Goal: Task Accomplishment & Management: Complete application form

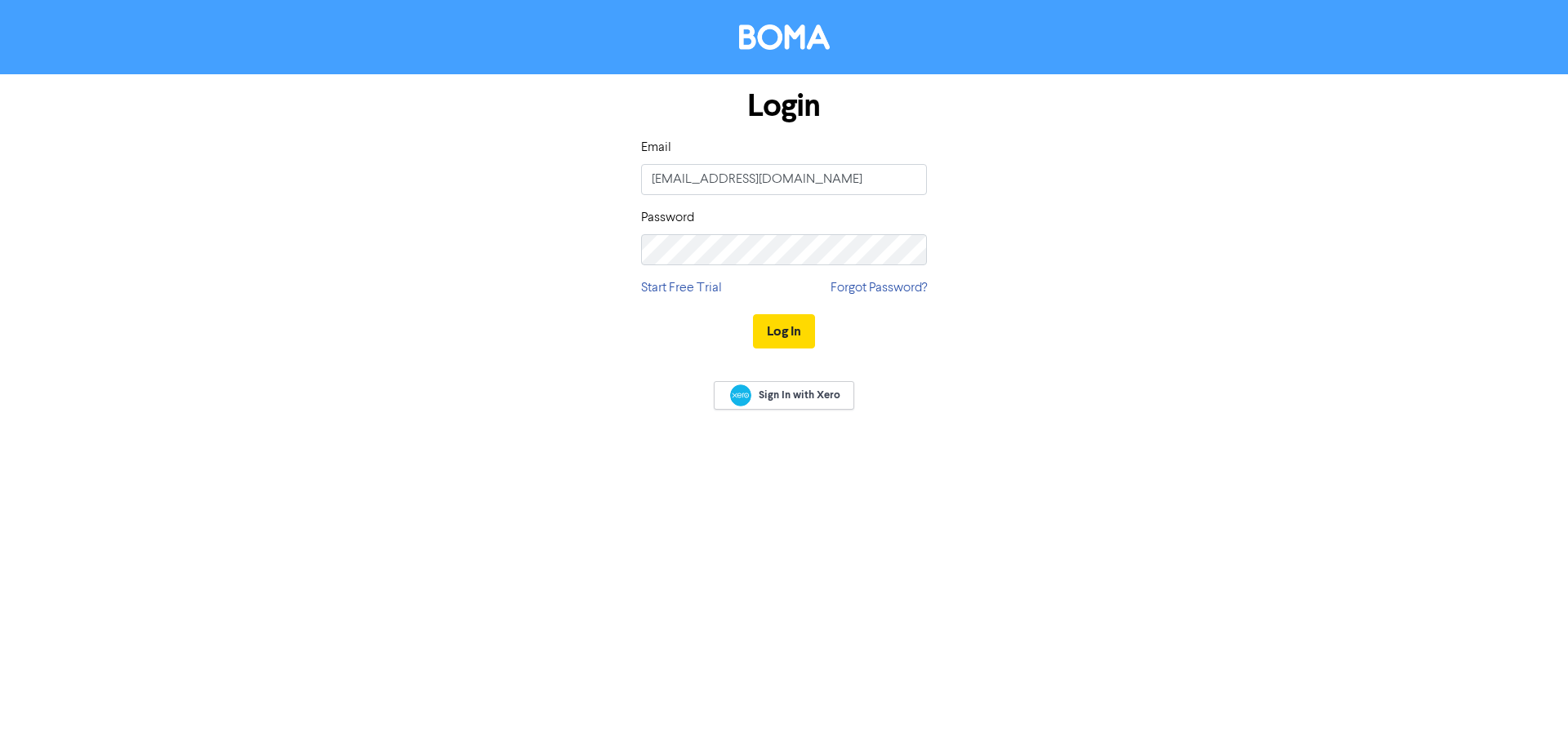
type input "[EMAIL_ADDRESS][DOMAIN_NAME]"
click at [779, 333] on button "Log In" at bounding box center [784, 331] width 62 height 34
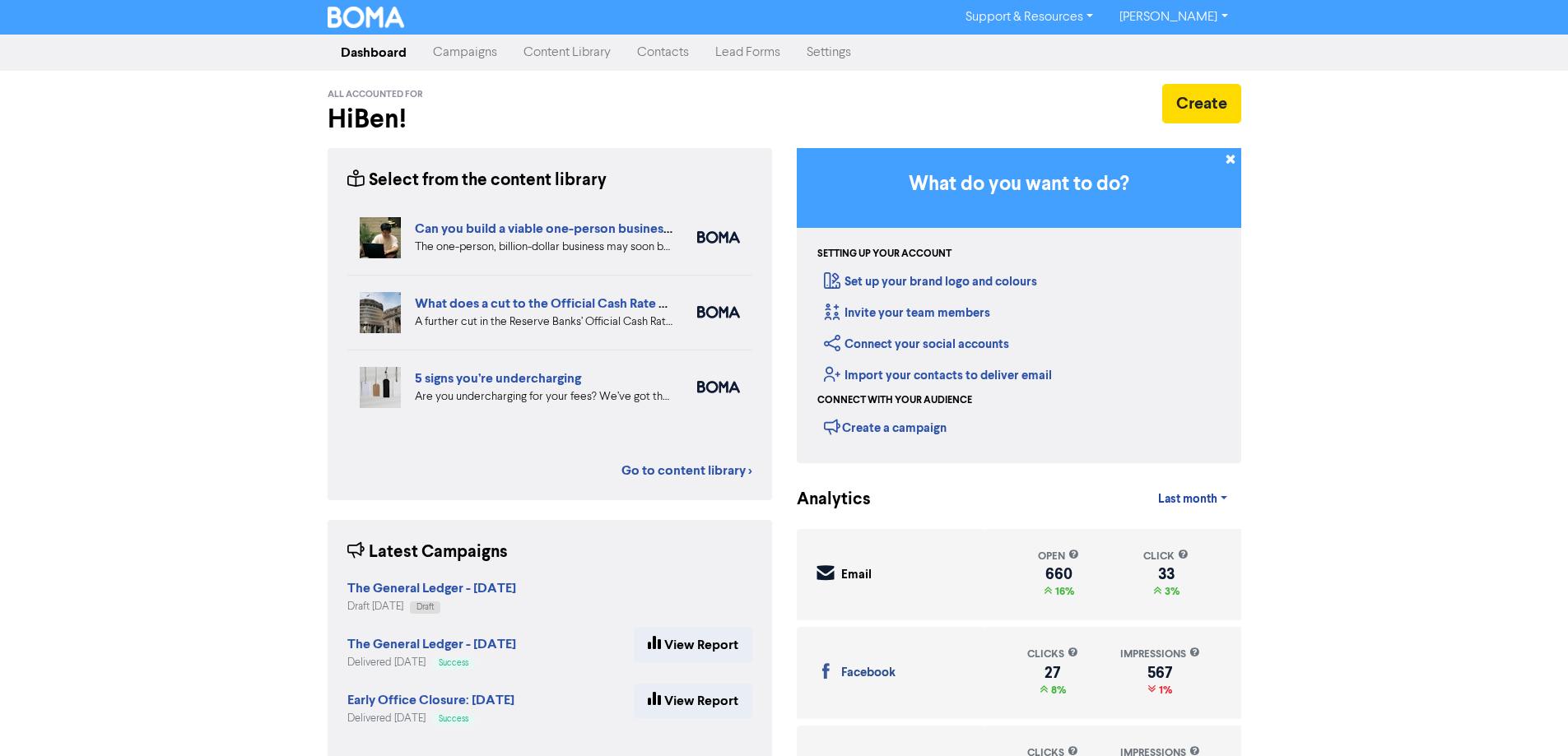
click at [640, 56] on link "Contacts" at bounding box center [662, 52] width 78 height 32
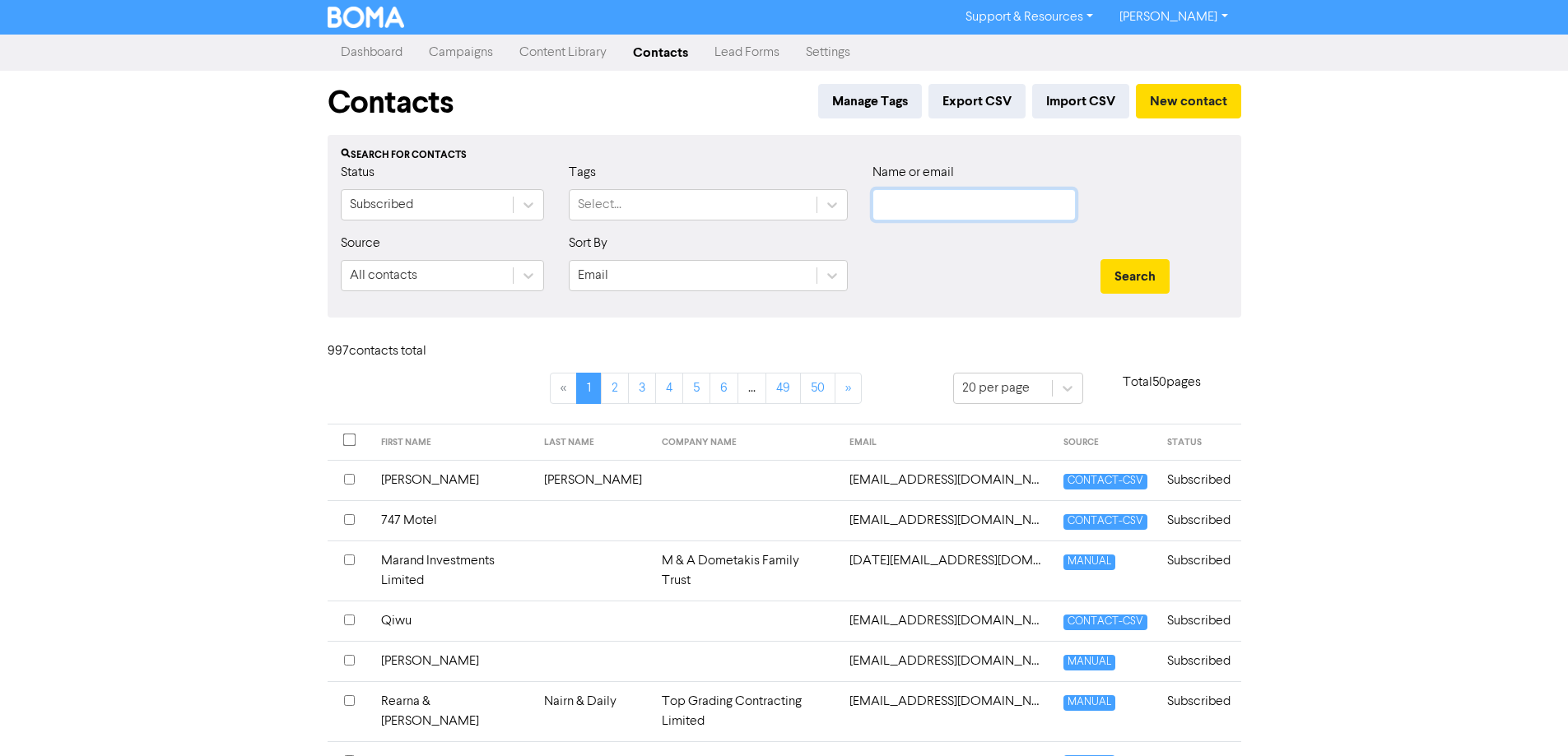
click at [921, 200] on input "text" at bounding box center [974, 204] width 204 height 31
type input "lysaght"
click at [1101, 260] on button "Search" at bounding box center [1135, 276] width 69 height 34
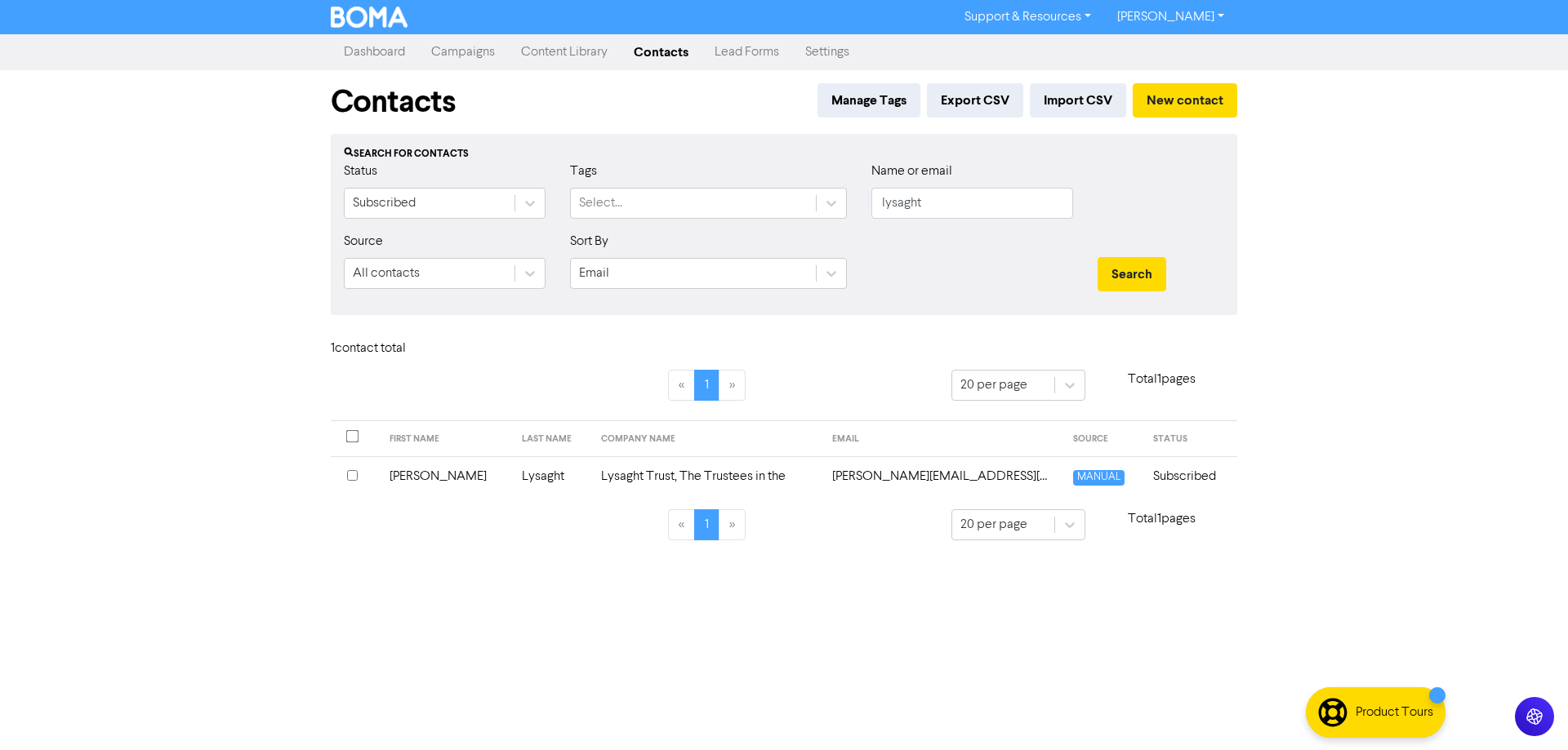
drag, startPoint x: 855, startPoint y: 473, endPoint x: 843, endPoint y: 428, distance: 46.6
click at [855, 463] on td "[PERSON_NAME][EMAIL_ADDRESS][PERSON_NAME][DOMAIN_NAME]" at bounding box center [943, 476] width 241 height 40
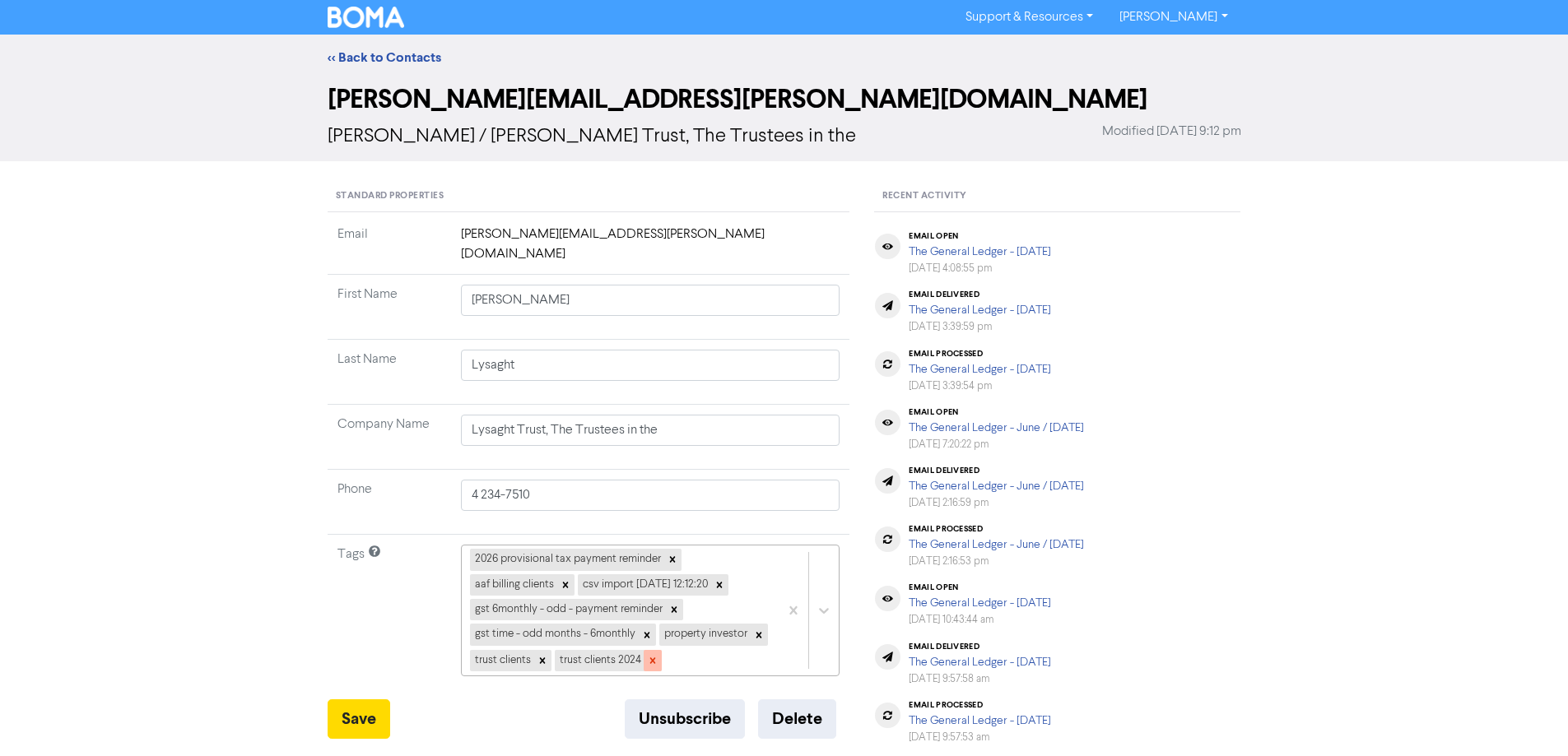
click at [654, 655] on icon at bounding box center [653, 661] width 12 height 12
click at [377, 54] on link "<< Back to Contacts" at bounding box center [384, 57] width 113 height 17
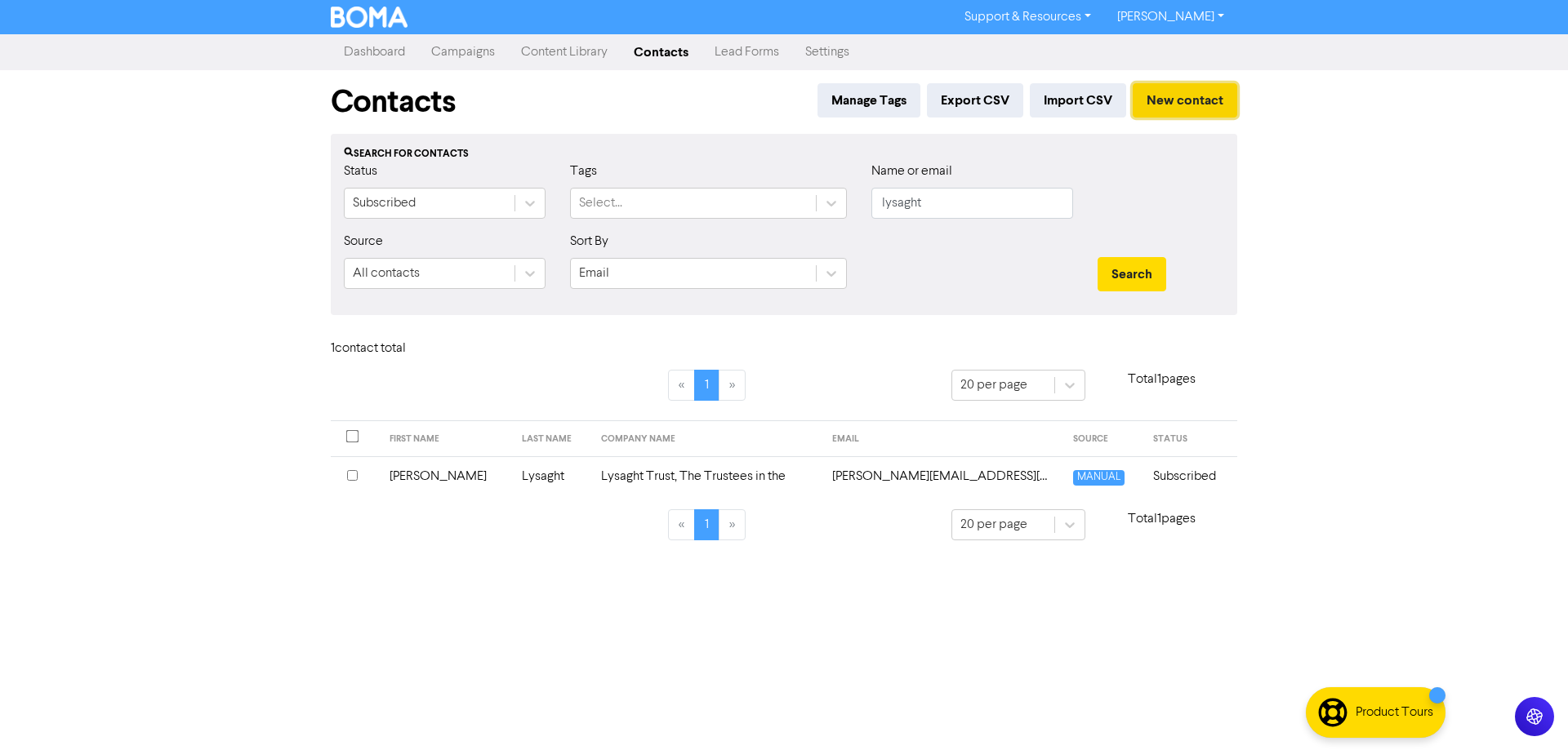
click at [1184, 98] on button "New contact" at bounding box center [1185, 99] width 104 height 34
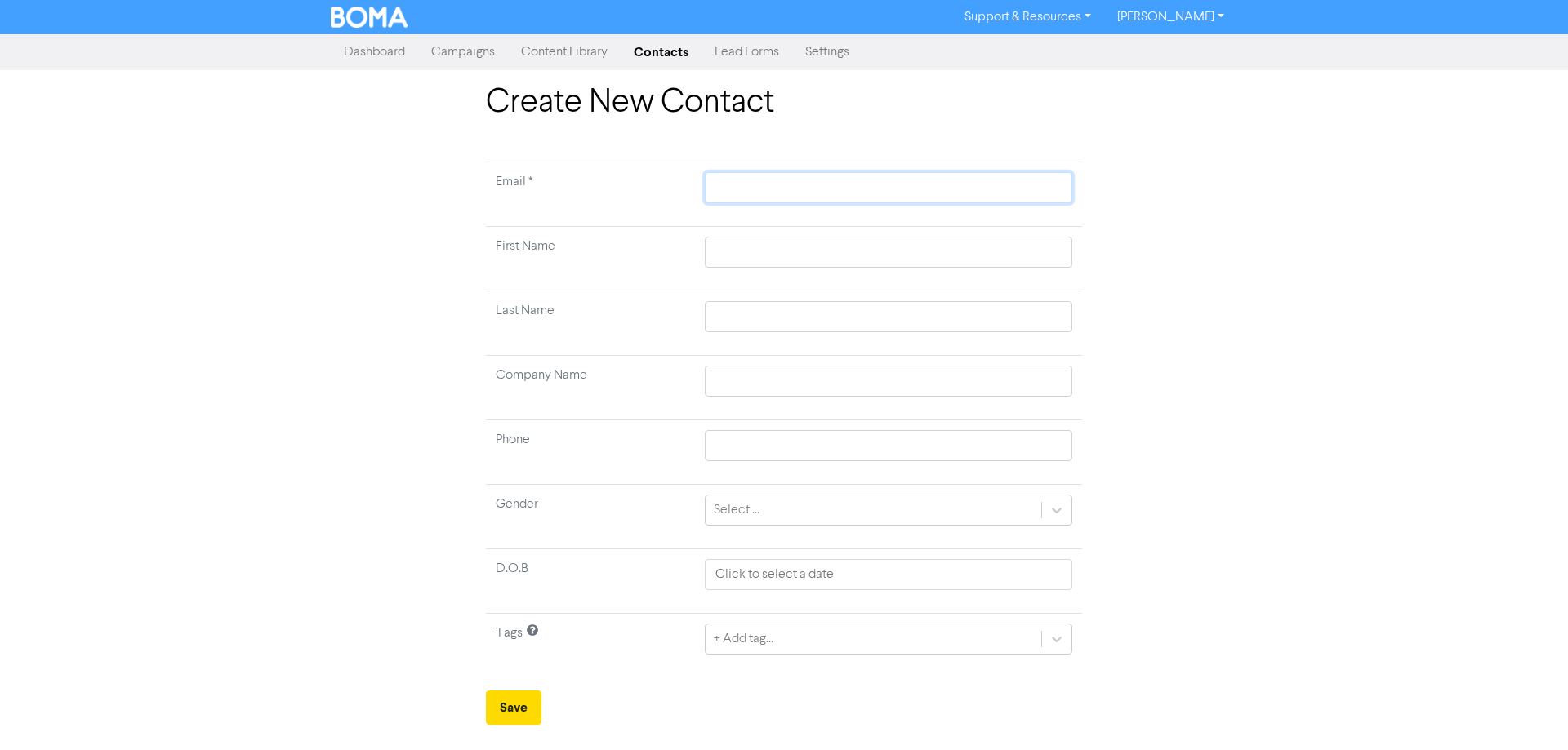
click at [743, 187] on input "text" at bounding box center [888, 188] width 368 height 31
paste input "[EMAIL_ADDRESS][DOMAIN_NAME]"
type input "[EMAIL_ADDRESS][DOMAIN_NAME]"
click at [723, 379] on input "text" at bounding box center [888, 381] width 368 height 31
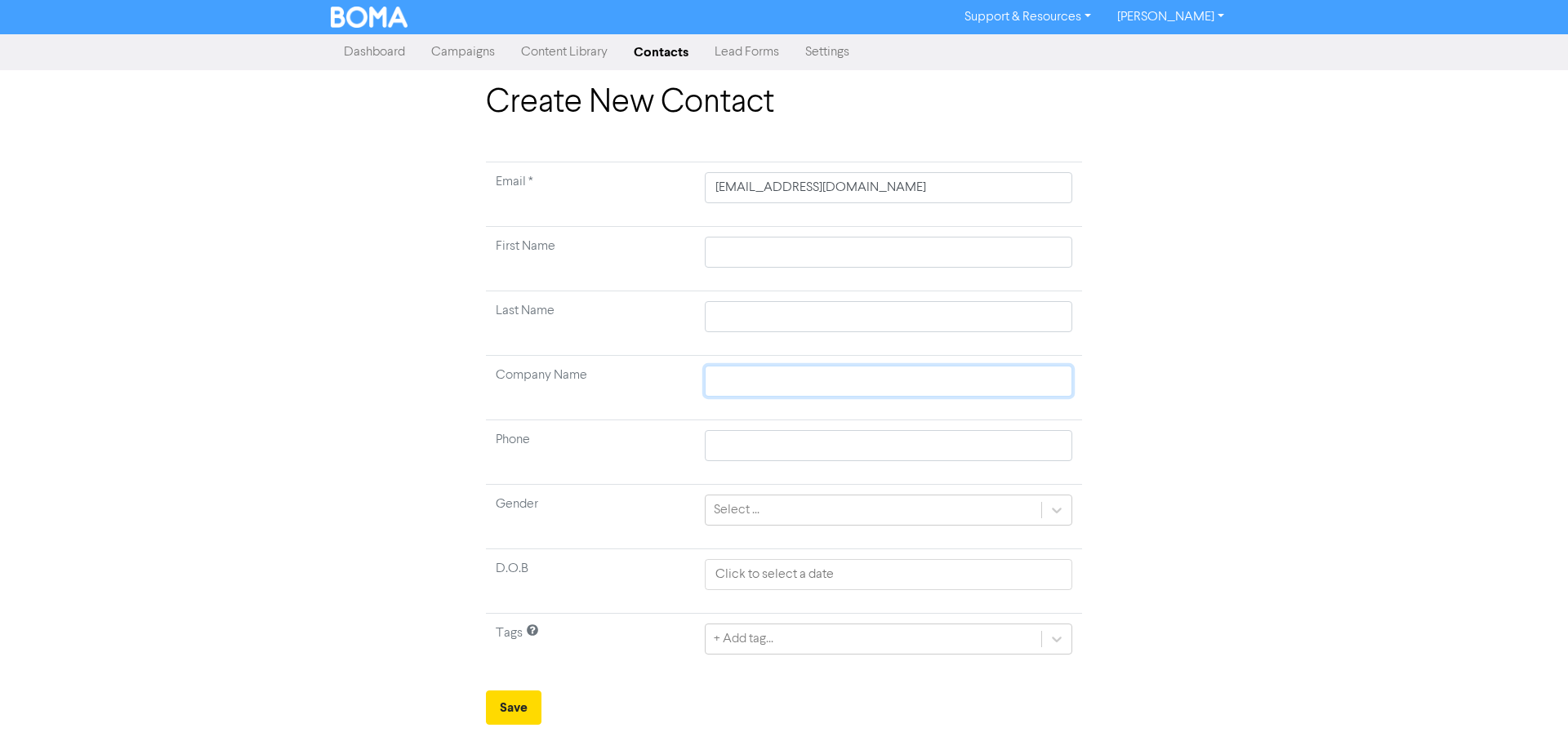
paste input "Lysaght Trust, The Trustees in the"
type input "Lysaght Trust, The Trustees in the"
click at [714, 321] on input "text" at bounding box center [888, 317] width 368 height 31
click at [724, 256] on input "text" at bounding box center [888, 253] width 368 height 31
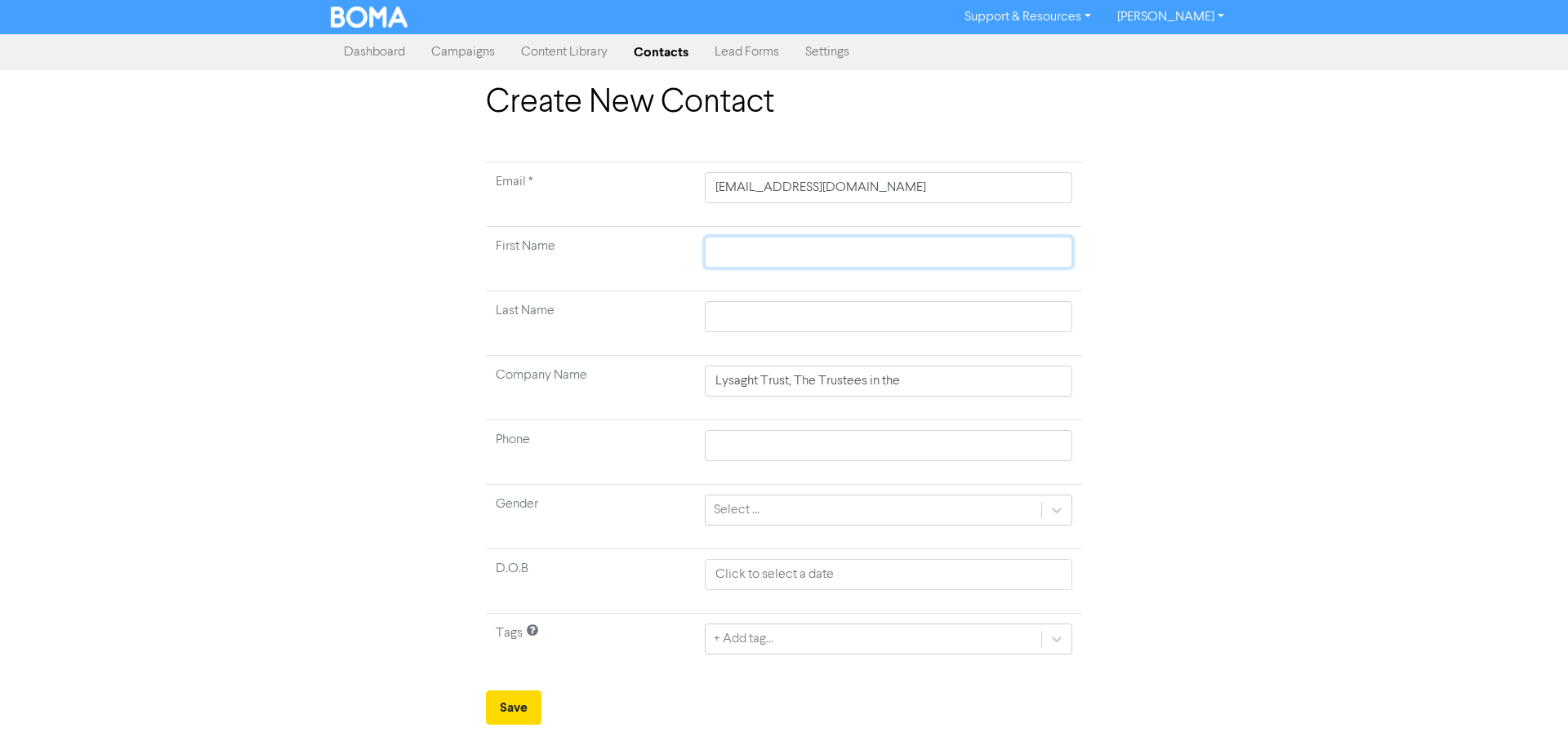
type input "D"
type input "De"
type input "Dea"
type input "[PERSON_NAME]"
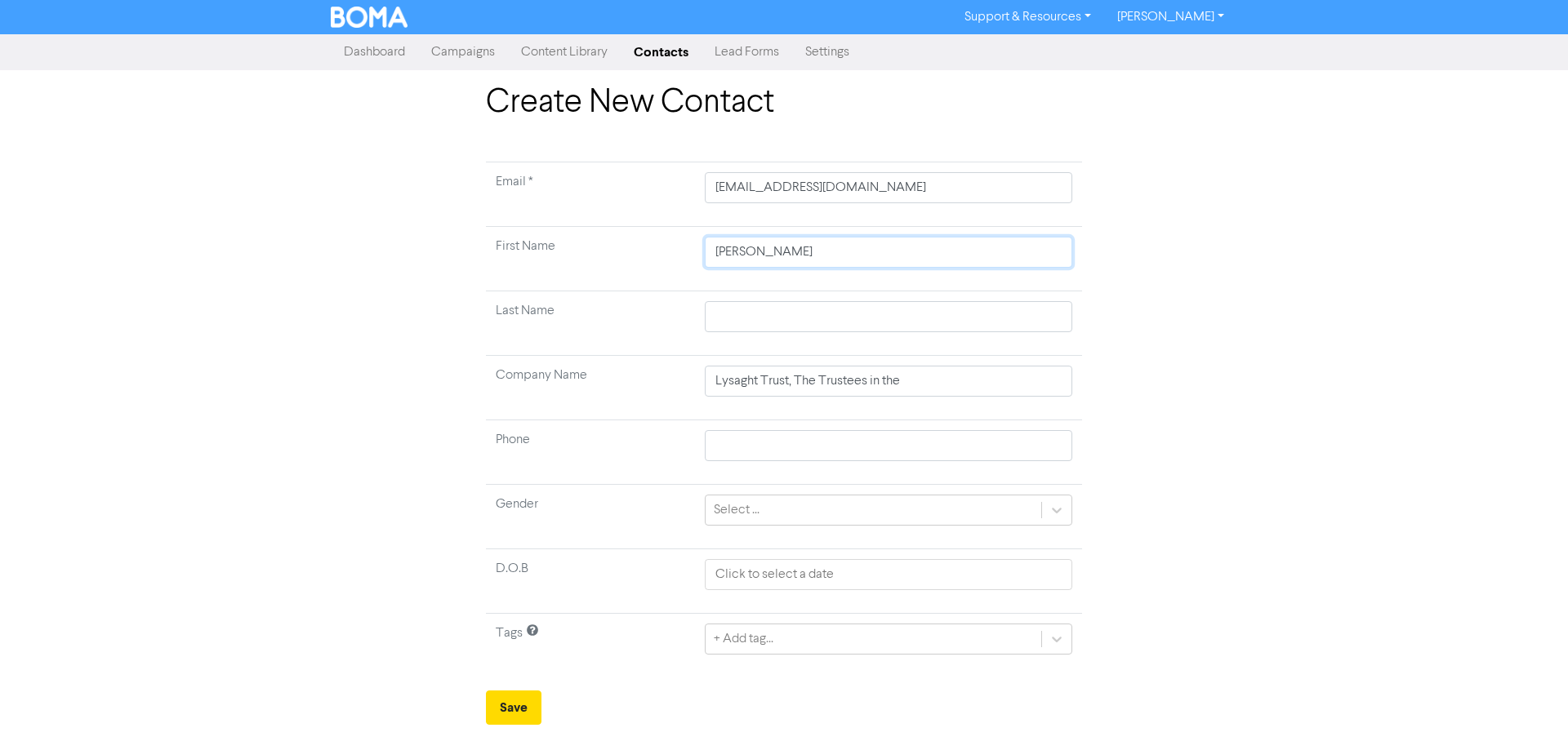
type input "[PERSON_NAME]"
click at [744, 309] on input "text" at bounding box center [888, 317] width 368 height 31
type input "L"
type input "Ly"
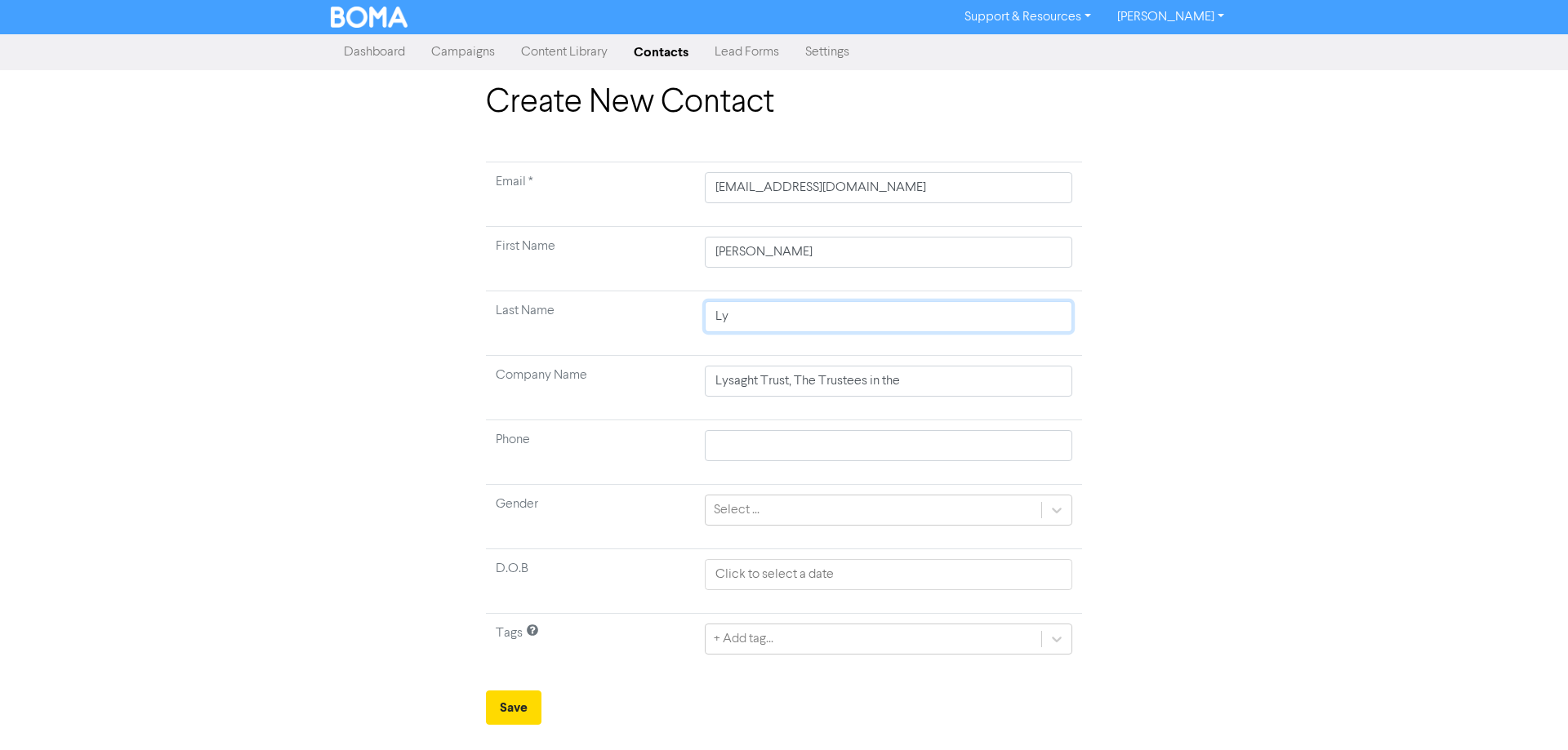
type input "Lys"
type input "Lysa"
type input "Lysag"
type input "Lysagh"
type input "Lysaght"
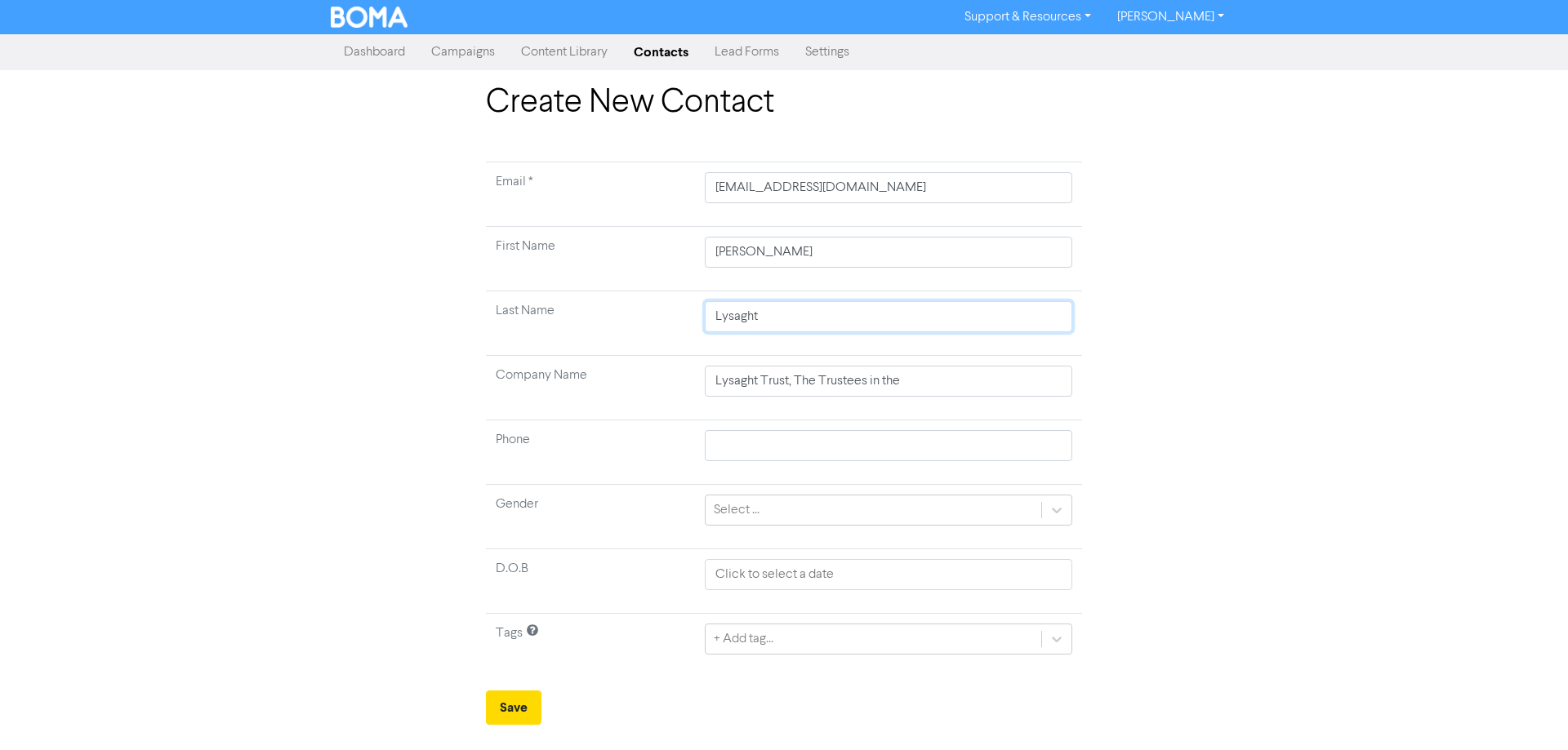
type input "Lysaght"
click at [737, 444] on input "text" at bounding box center [888, 446] width 368 height 31
type input "04 234 7510"
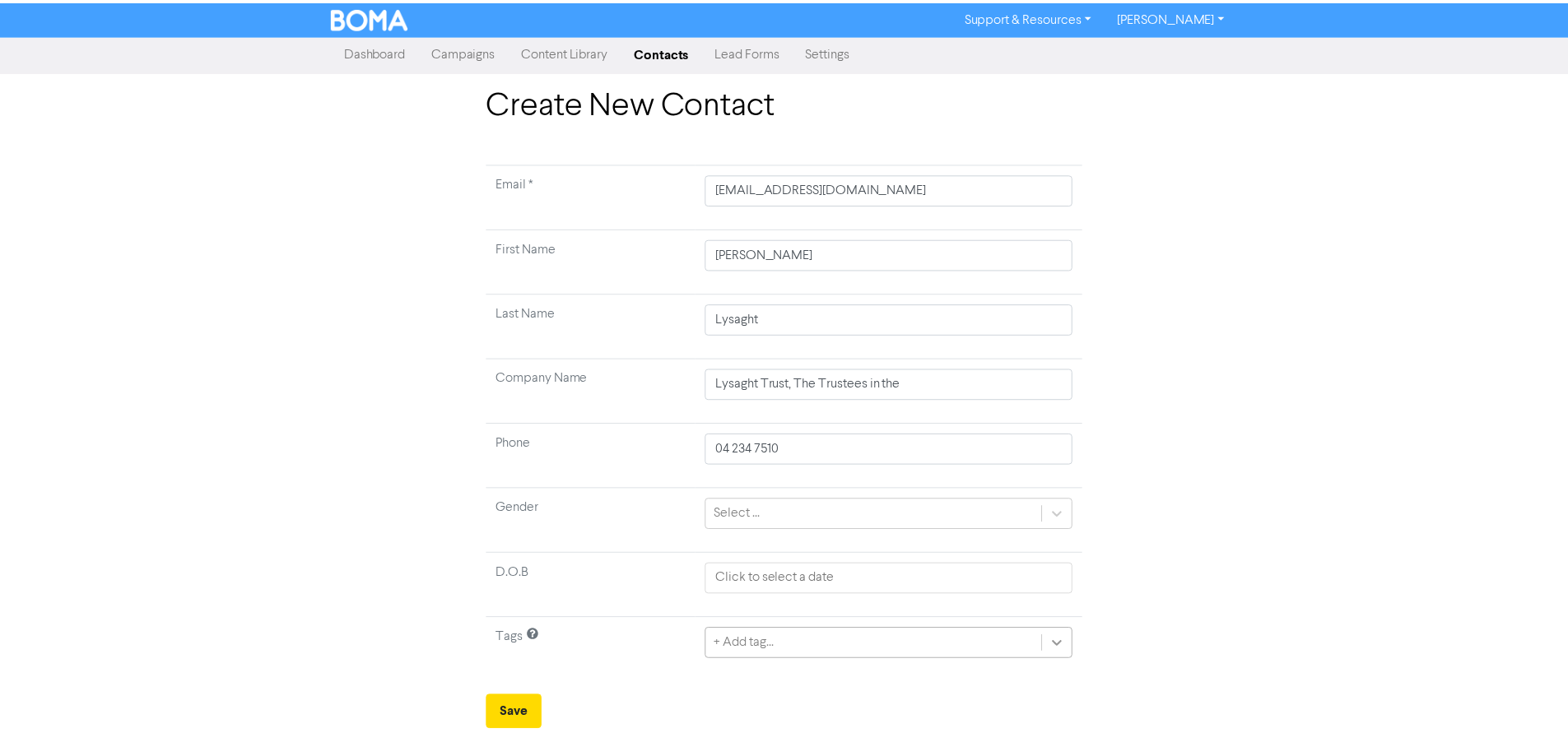
scroll to position [157, 0]
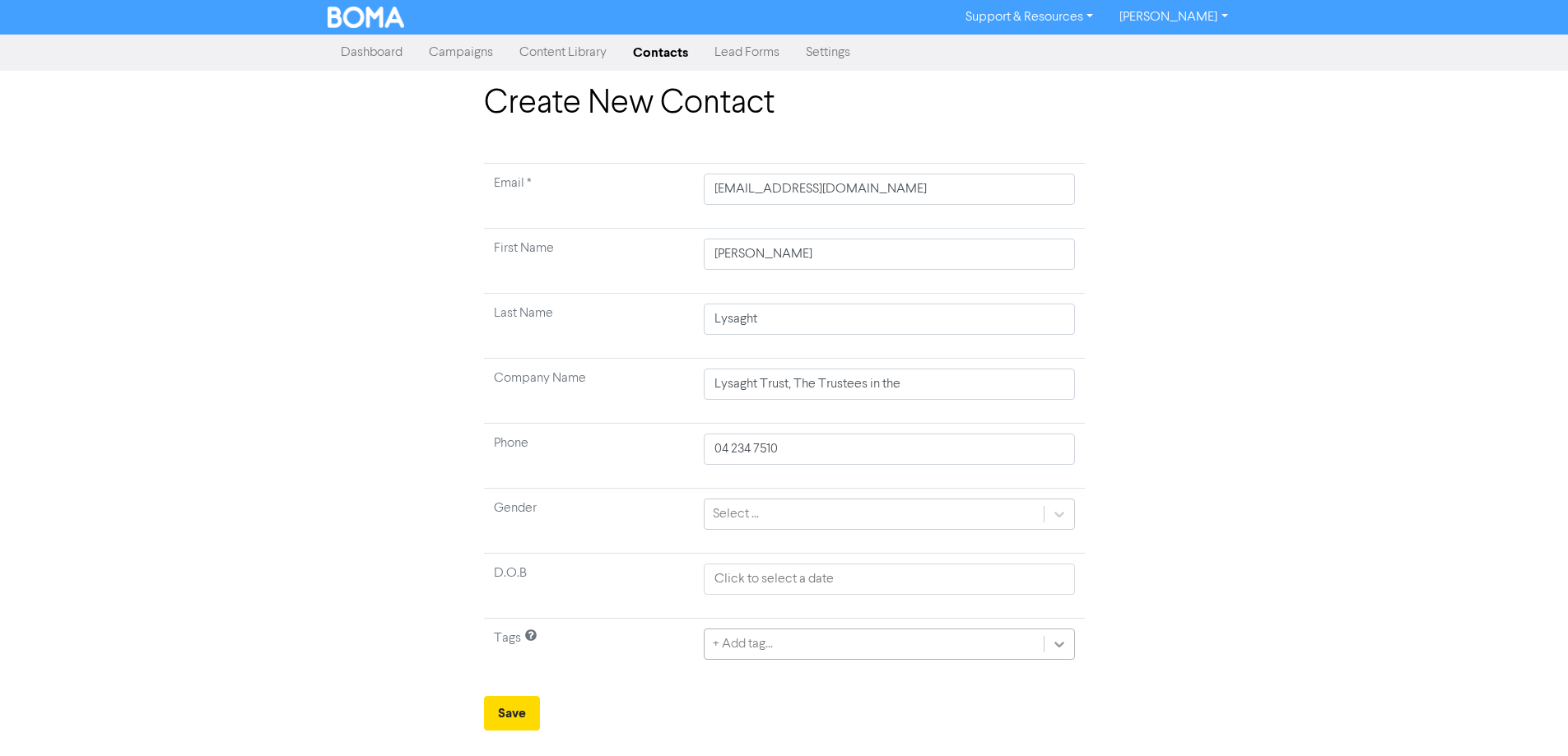
click at [1063, 644] on div "+ Add tag..." at bounding box center [888, 644] width 371 height 31
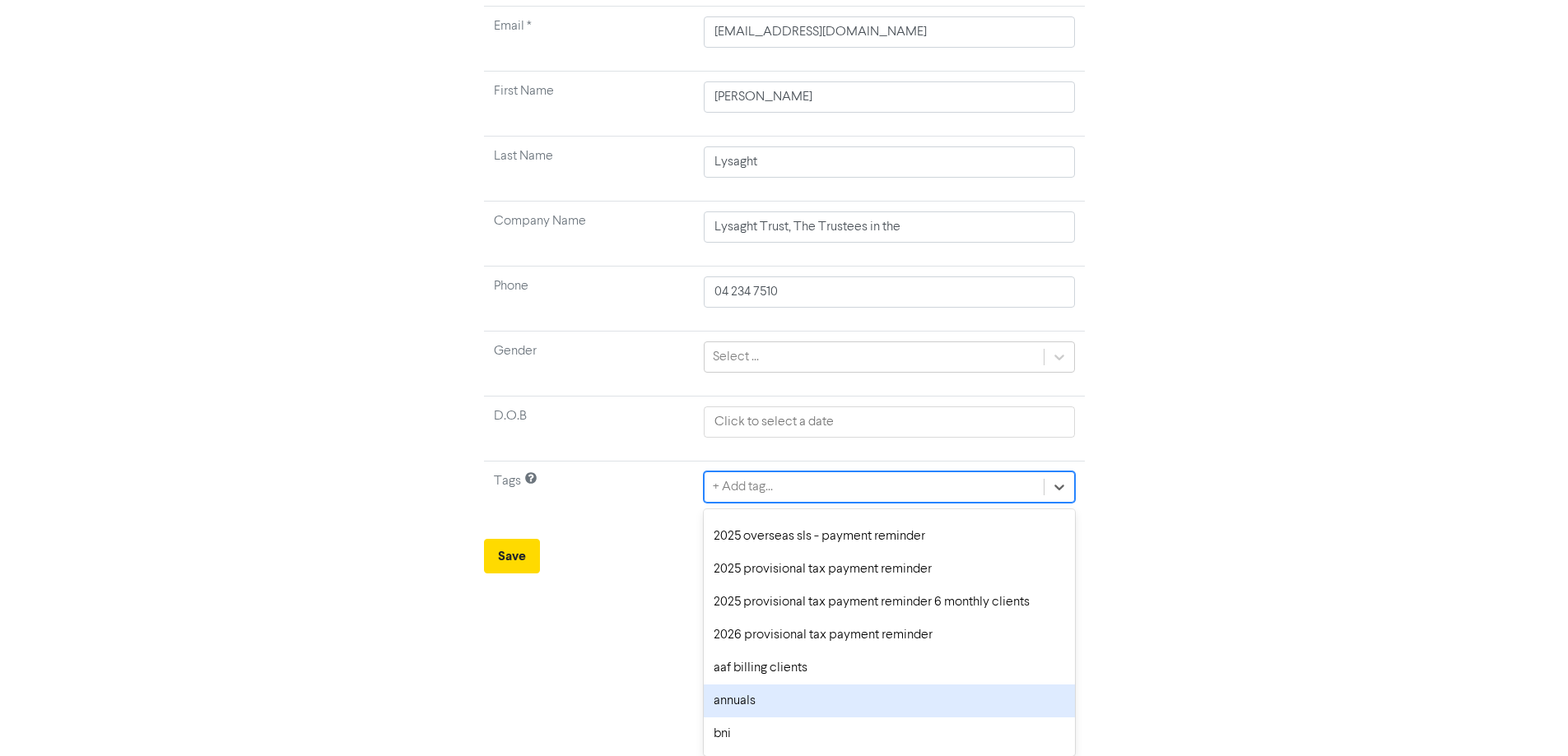
scroll to position [83, 0]
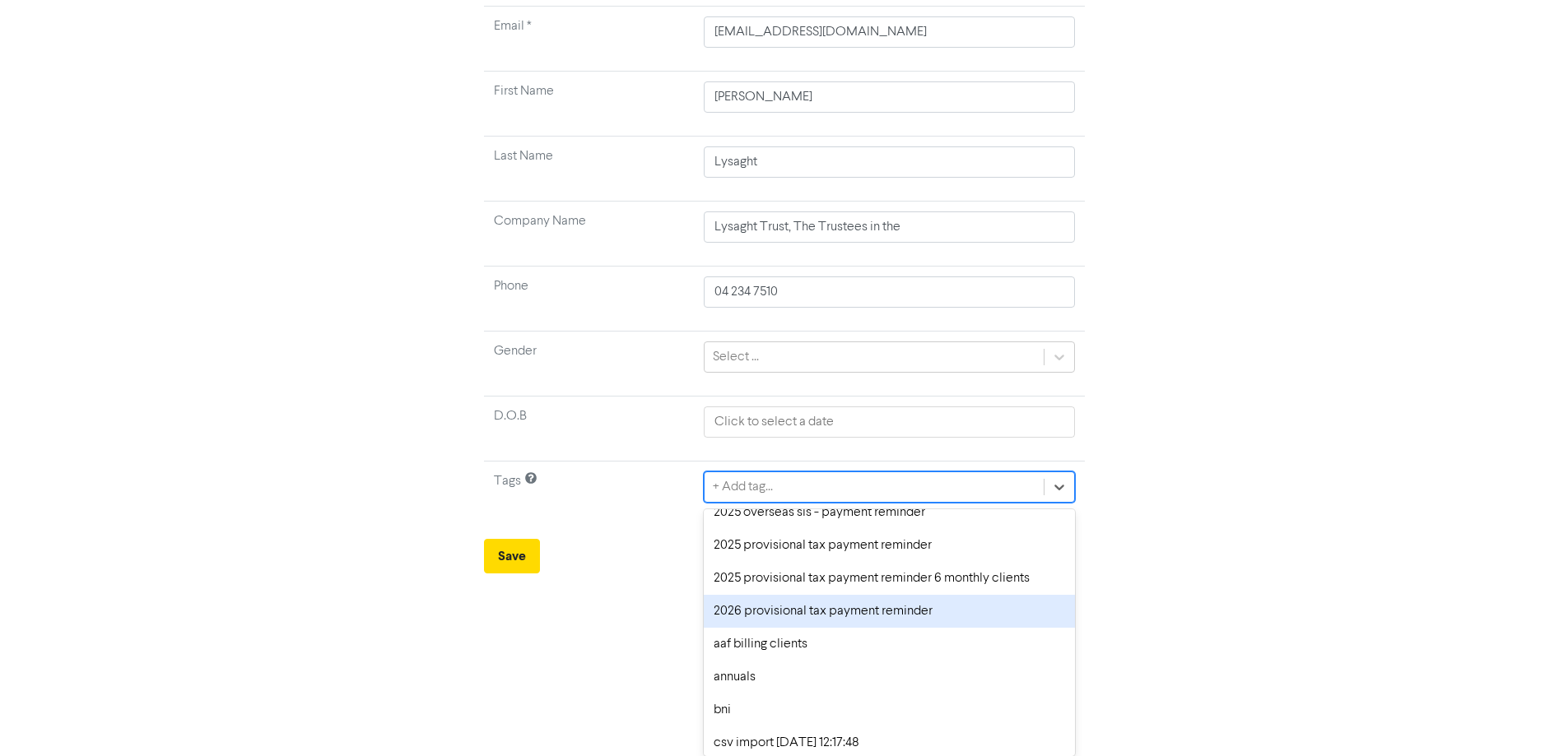
click at [805, 612] on div "2026 provisional tax payment reminder" at bounding box center [888, 611] width 371 height 32
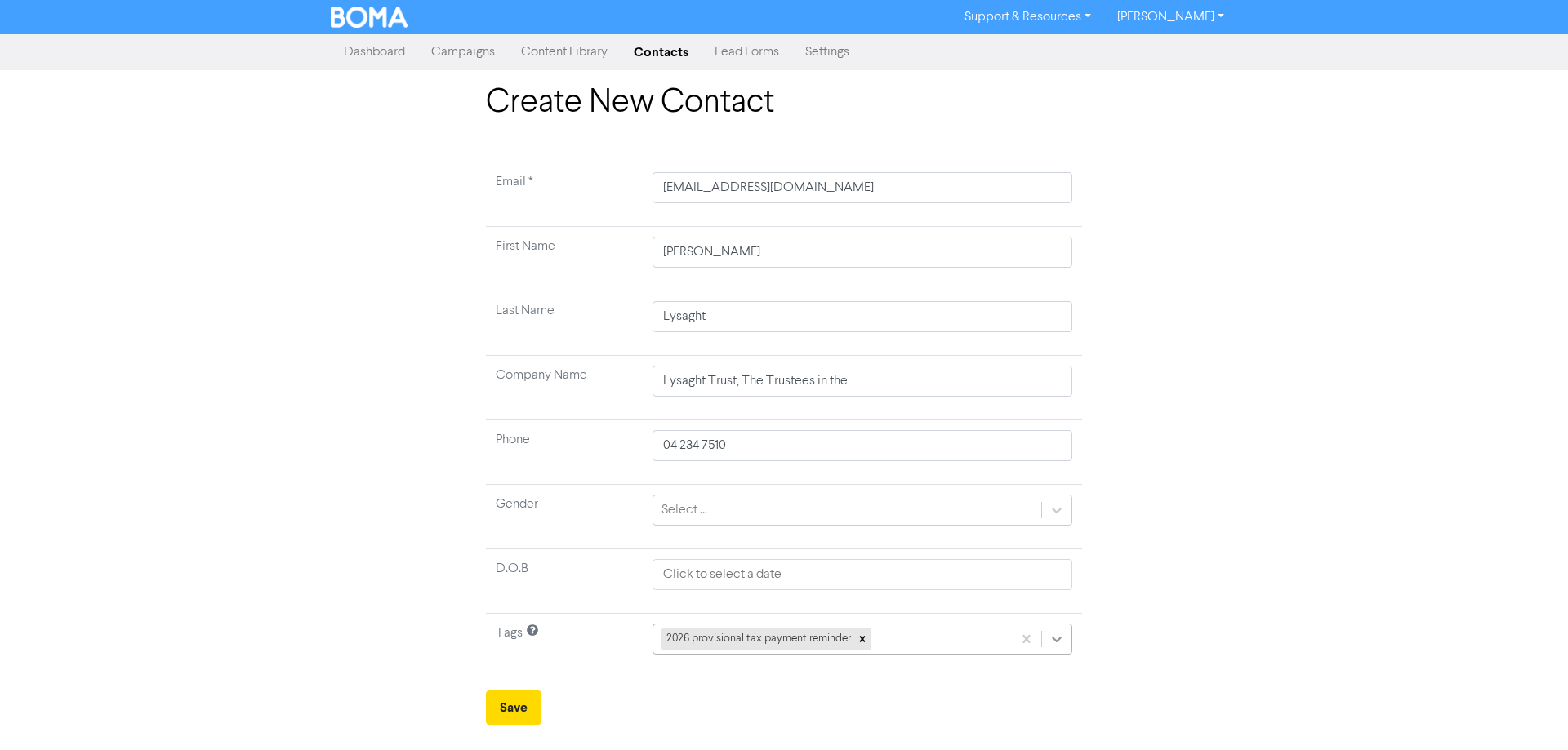
click at [1051, 638] on div "2026 provisional tax payment reminder" at bounding box center [863, 639] width 420 height 31
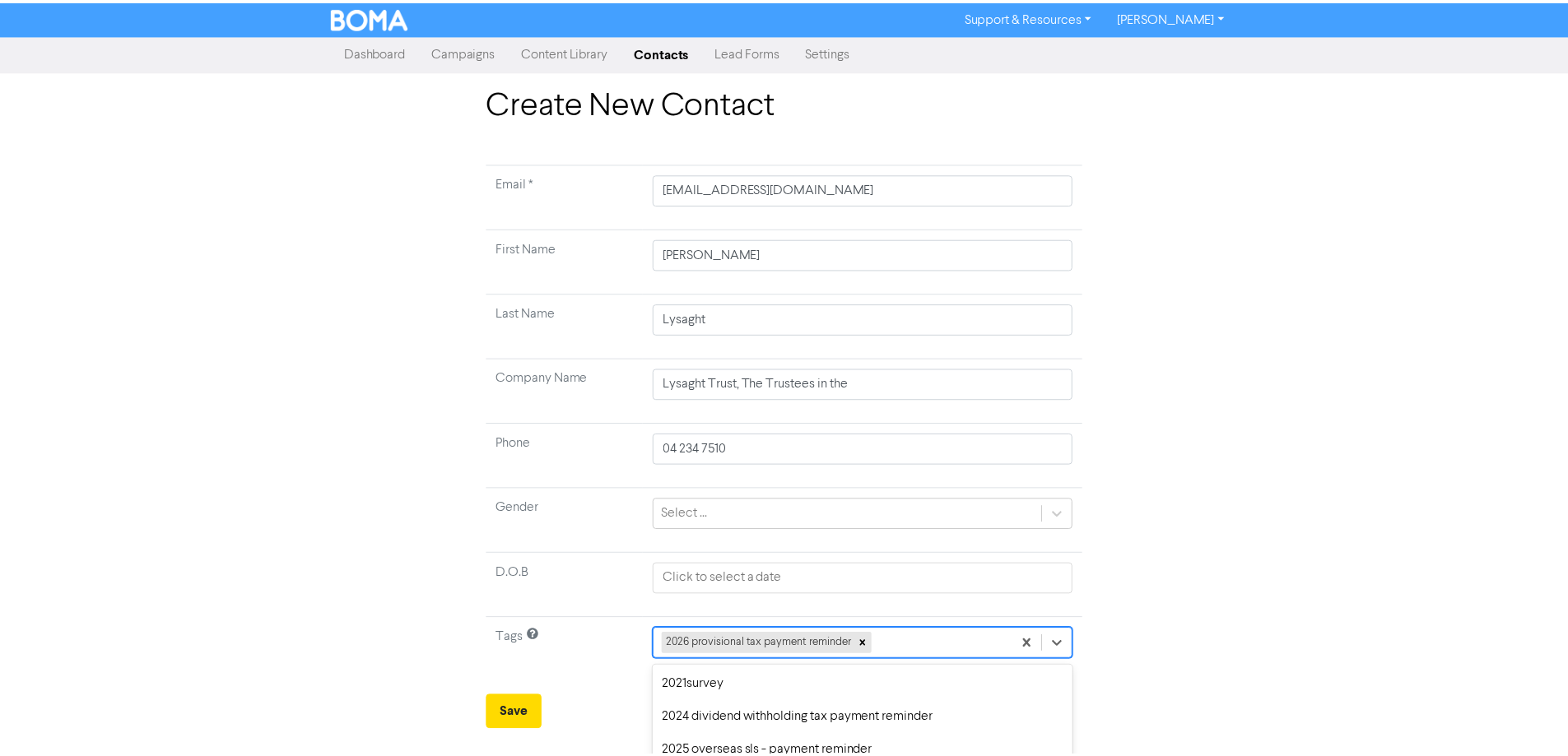
scroll to position [157, 0]
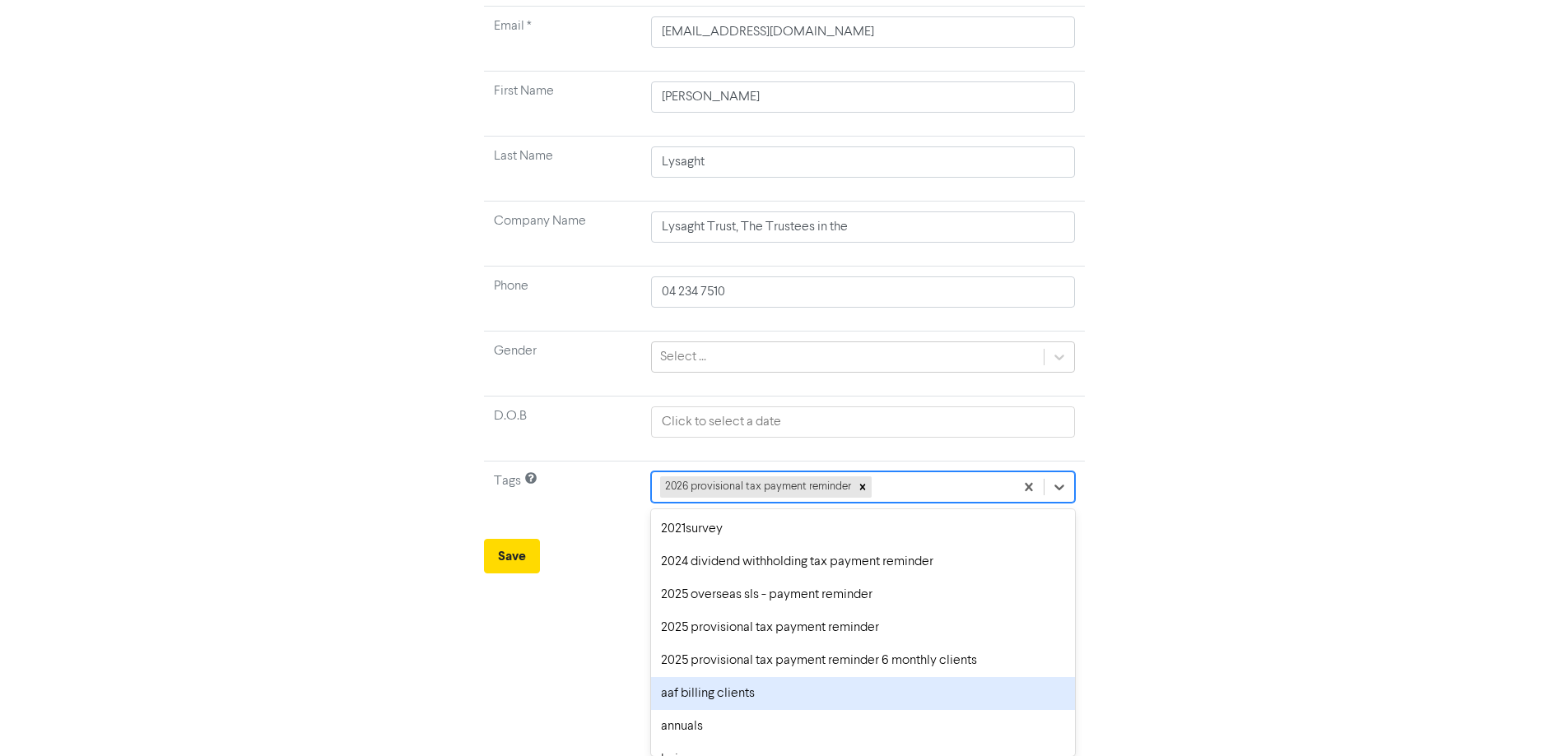
click at [758, 698] on div "aaf billing clients" at bounding box center [863, 693] width 423 height 32
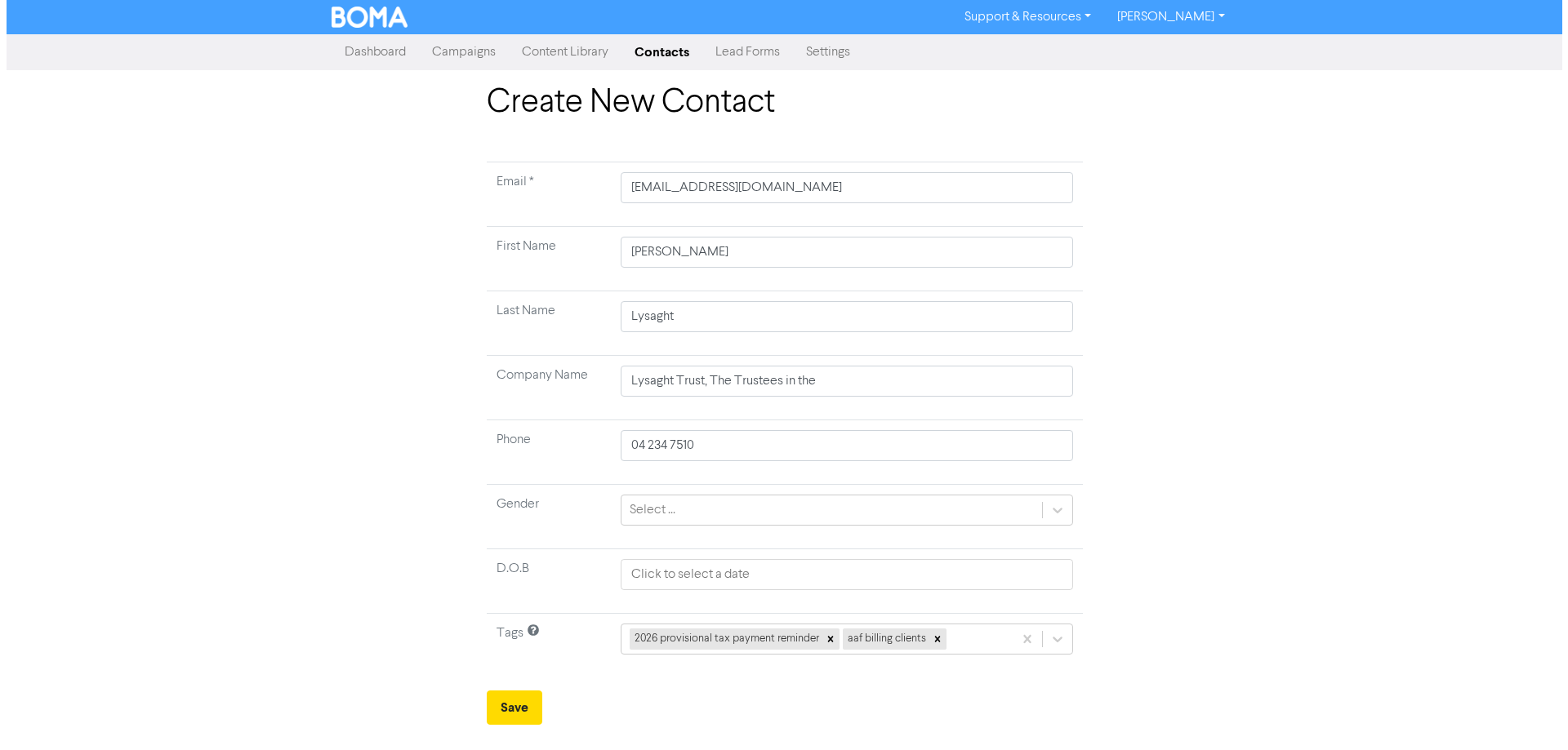
scroll to position [0, 0]
click at [1052, 639] on div "2026 provisional tax payment reminder aaf billing clients" at bounding box center [846, 639] width 452 height 31
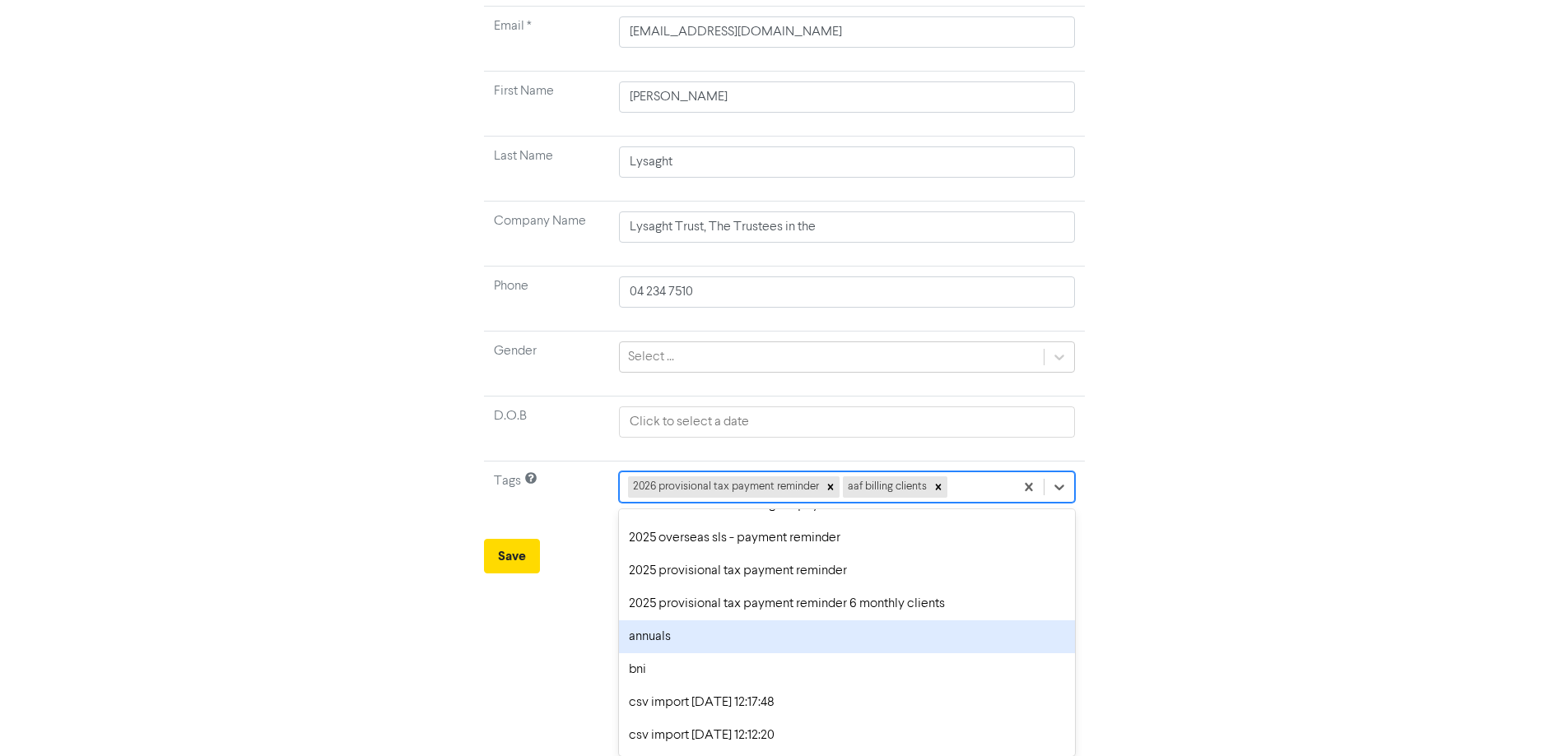
scroll to position [83, 0]
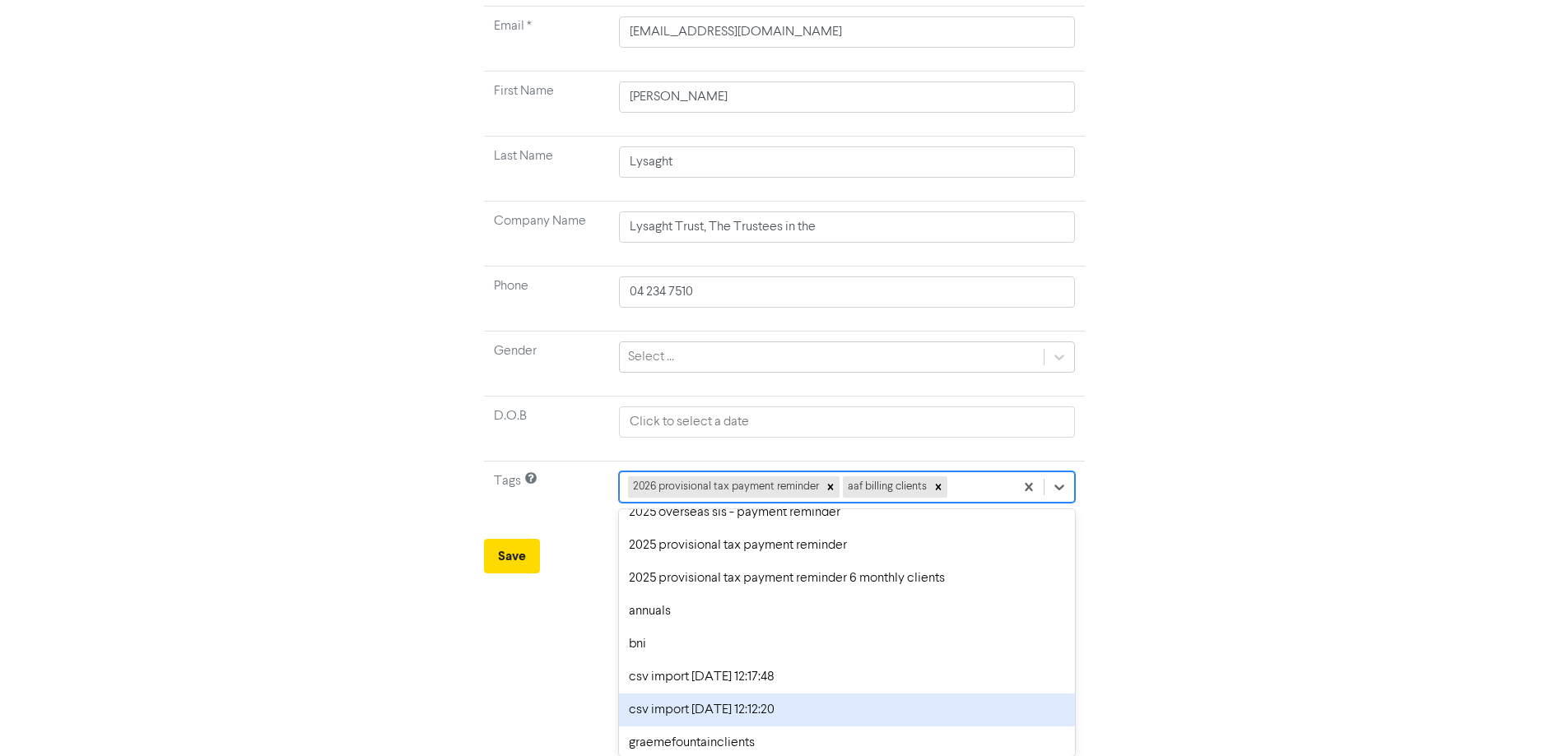
click at [674, 716] on div "csv import [DATE] 12:12:20" at bounding box center [846, 709] width 455 height 32
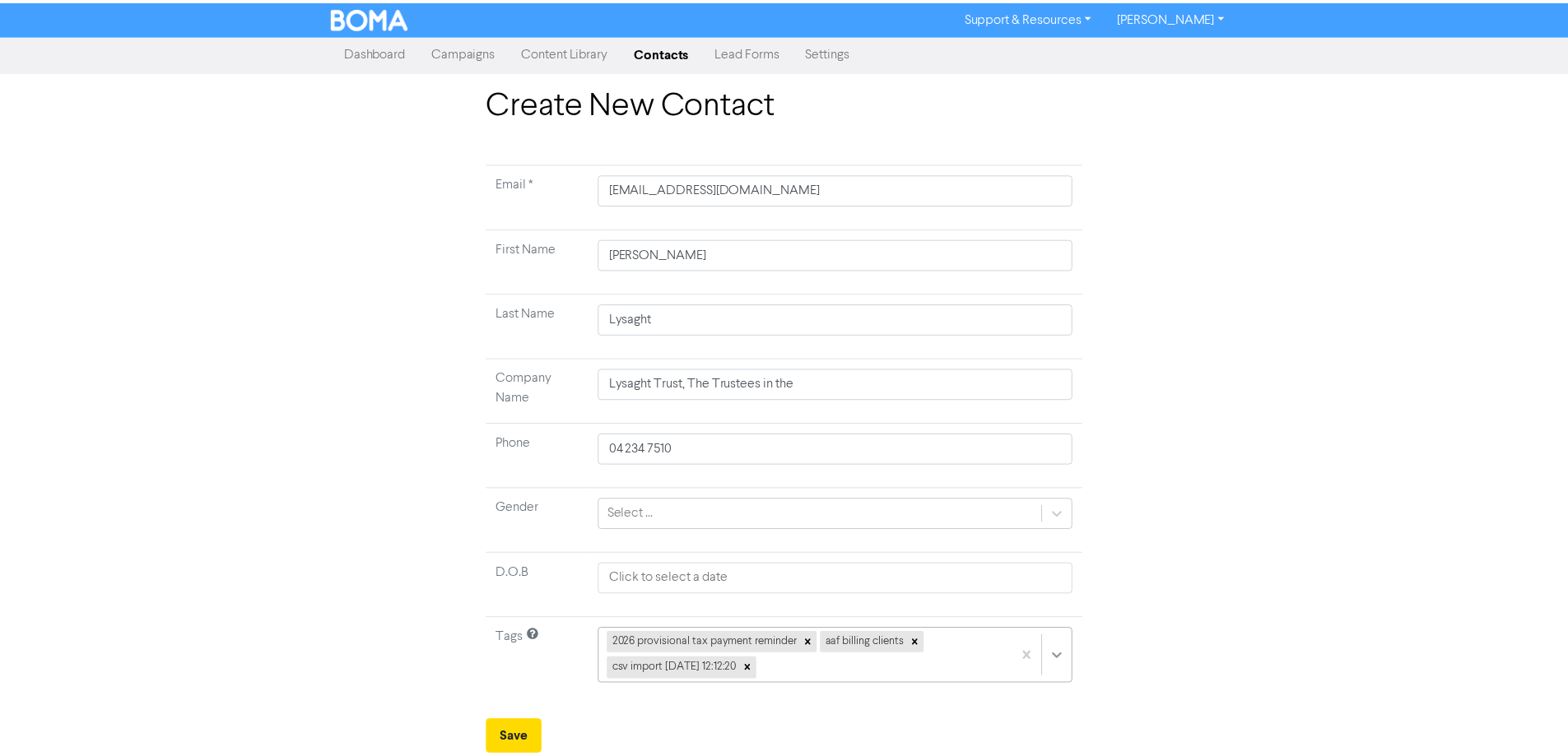
scroll to position [182, 0]
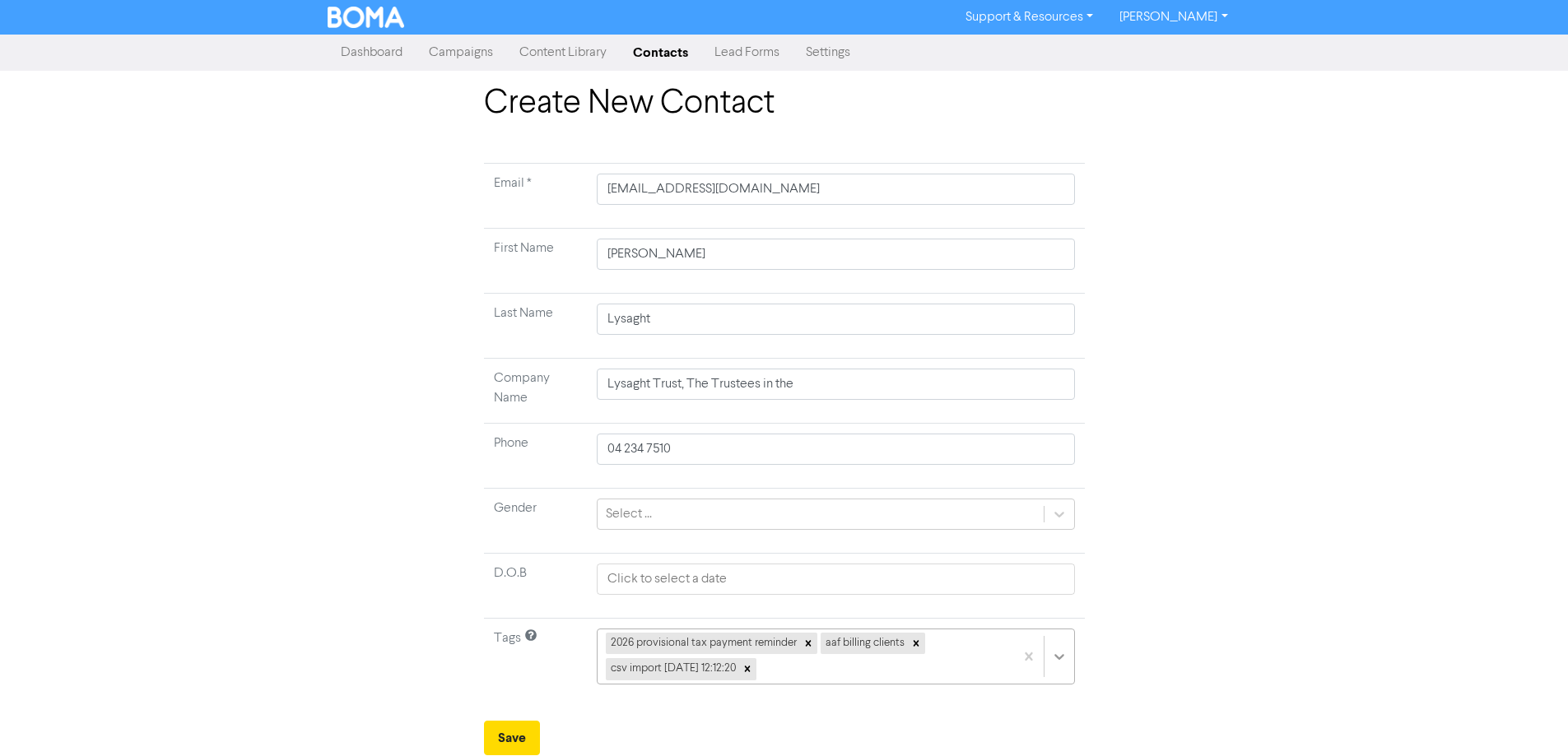
click at [1061, 660] on div "2026 provisional tax payment reminder aaf billing clients csv import [DATE] 12:…" at bounding box center [836, 656] width 478 height 56
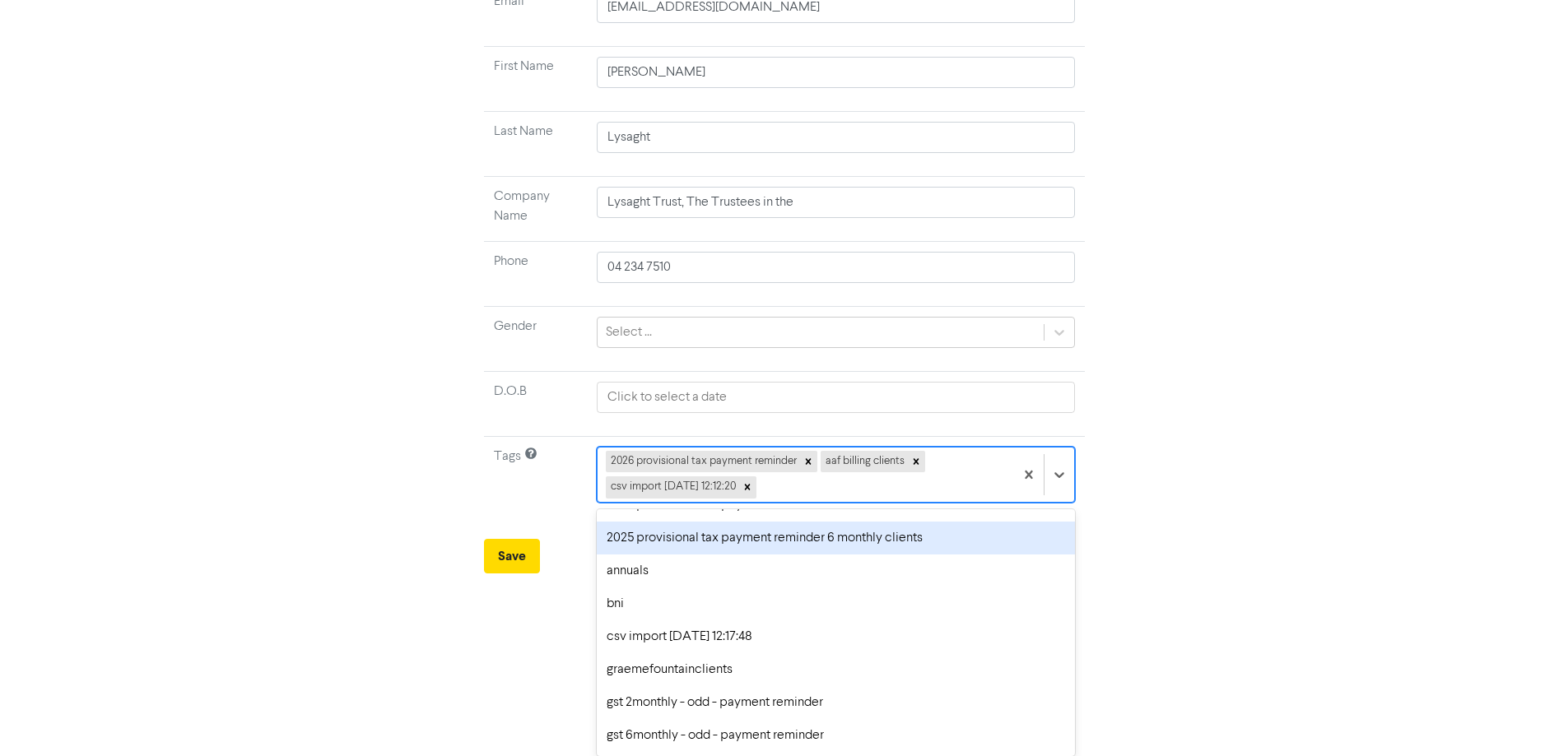
scroll to position [164, 0]
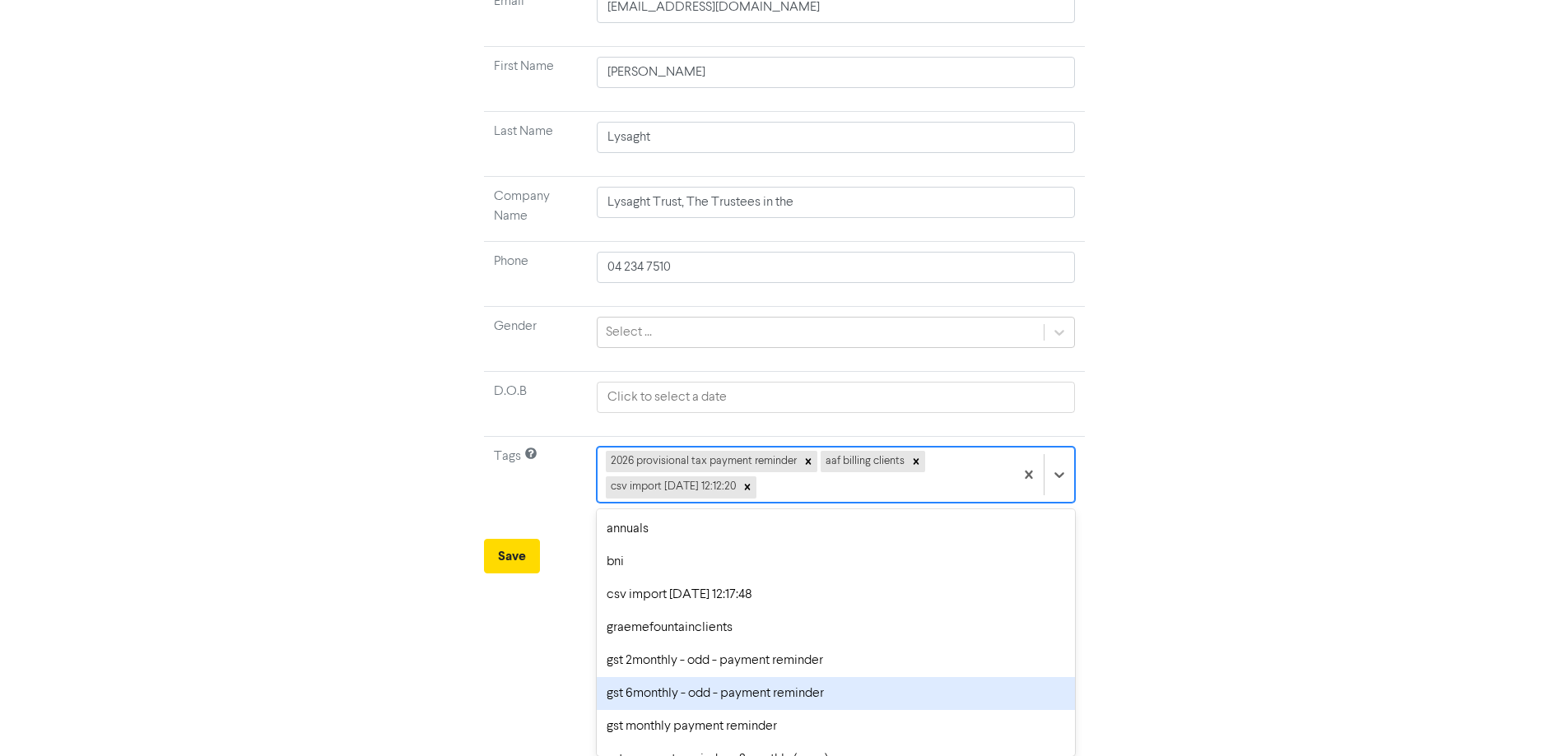
click at [804, 695] on div "gst 6monthly - odd - payment reminder" at bounding box center [836, 693] width 478 height 32
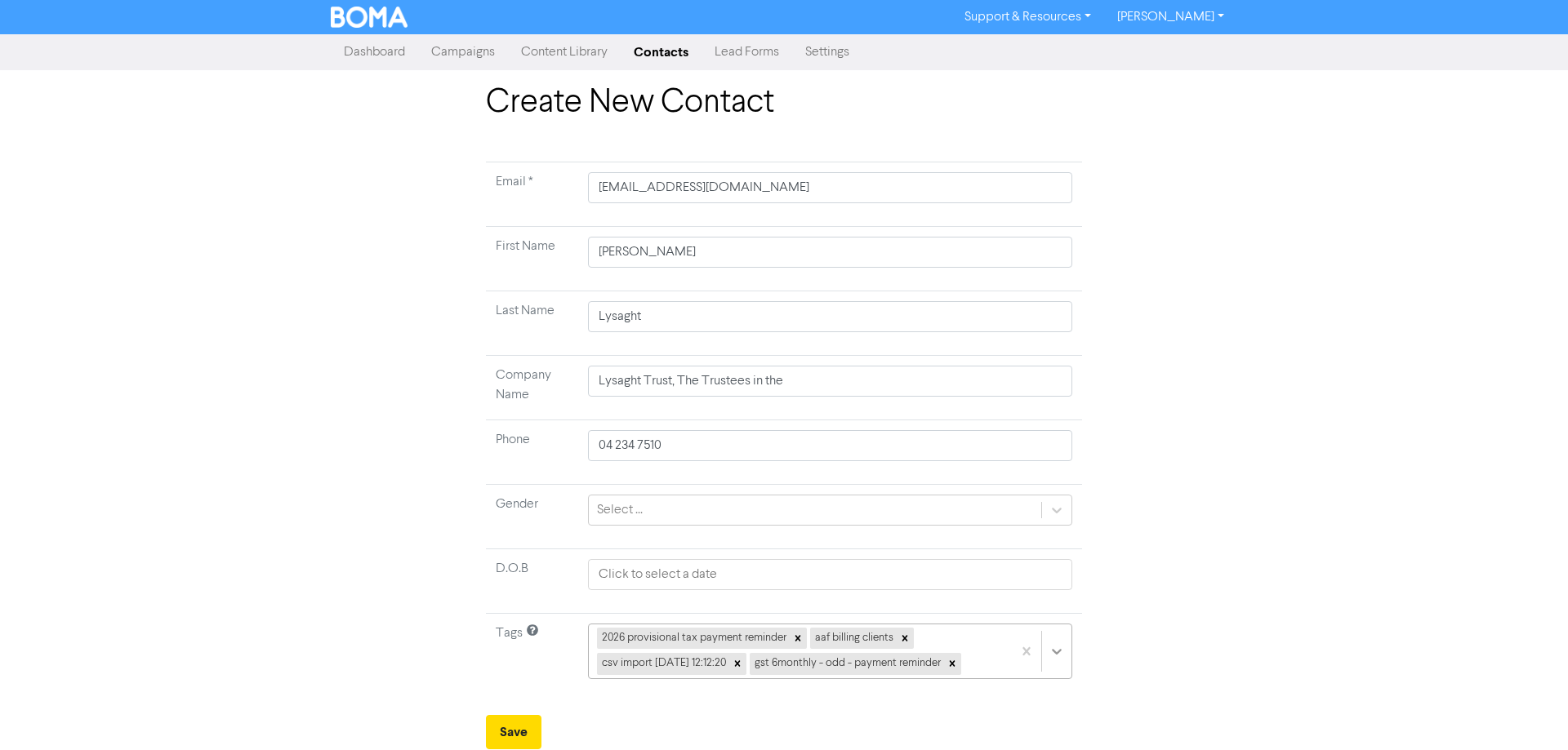
click at [1061, 650] on div "2026 provisional tax payment reminder aaf billing clients csv import [DATE] 12:…" at bounding box center [829, 651] width 484 height 56
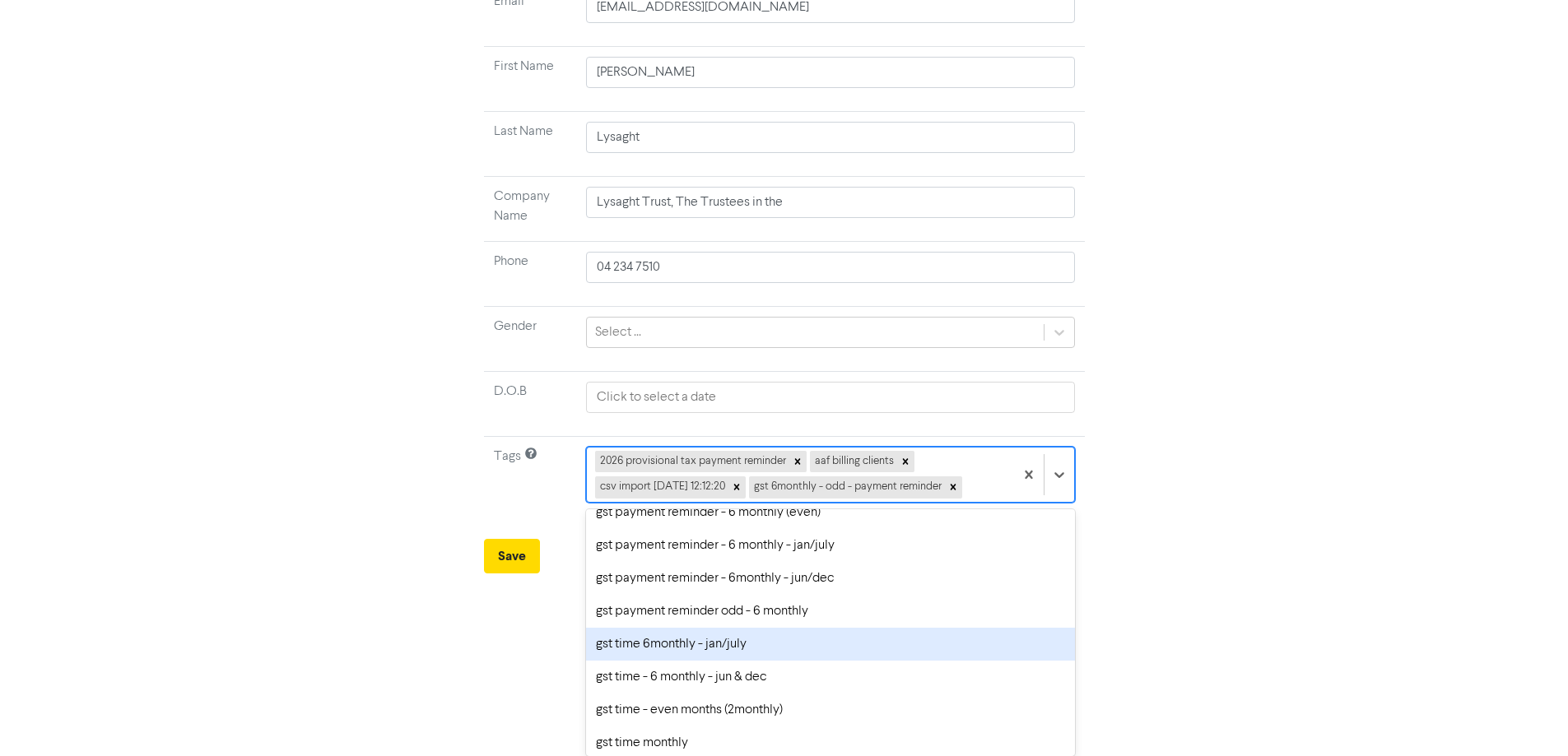
scroll to position [494, 0]
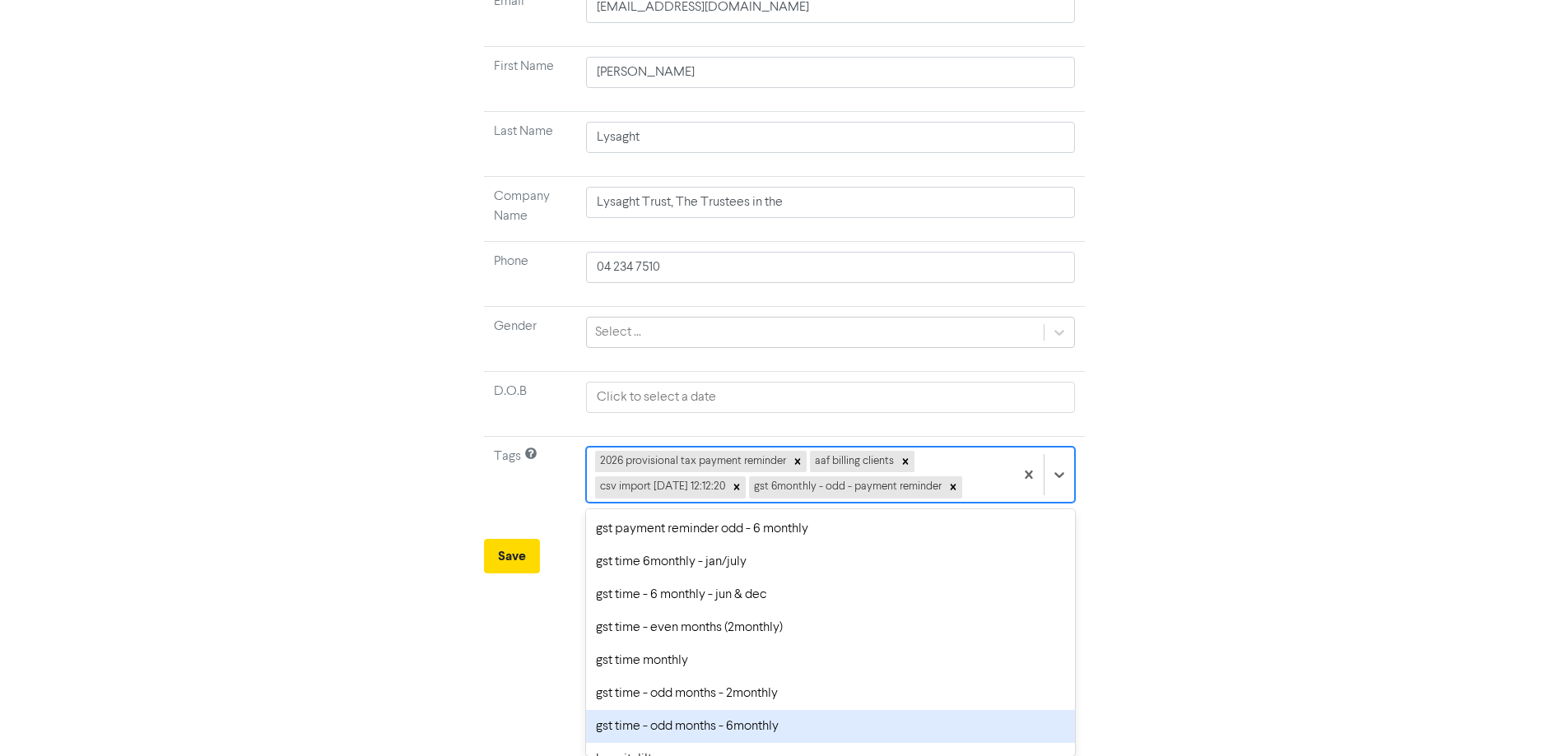
drag, startPoint x: 821, startPoint y: 723, endPoint x: 821, endPoint y: 677, distance: 46.0
click at [830, 702] on div "2021survey 2024 dividend withholding tax payment reminder 2025 overseas sls - p…" at bounding box center [830, 632] width 488 height 247
click at [665, 728] on div "gst time - odd months - 6monthly" at bounding box center [830, 726] width 488 height 32
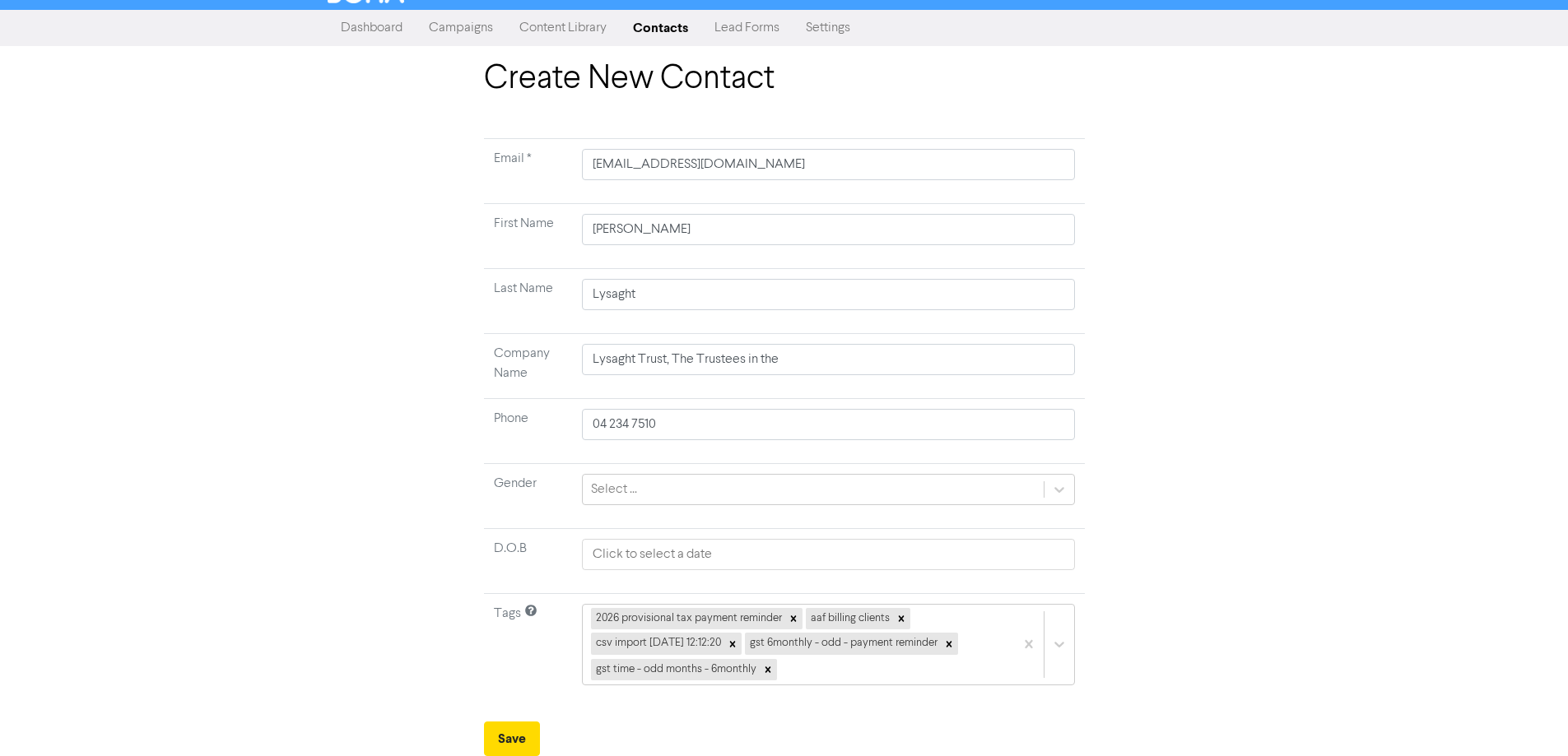
scroll to position [25, 0]
click at [1066, 646] on div "2026 provisional tax payment reminder aaf billing clients csv import [DATE] 12:…" at bounding box center [828, 644] width 492 height 82
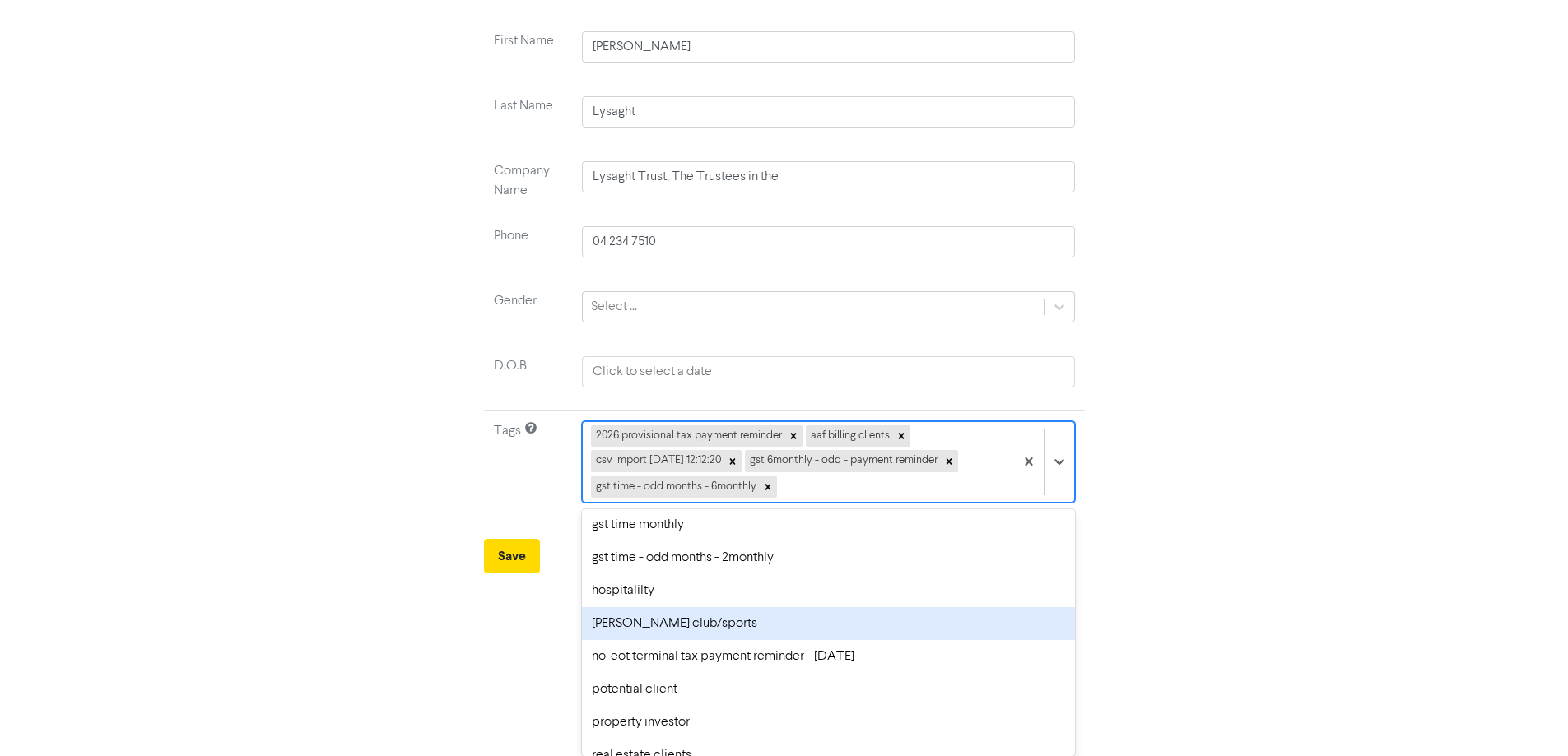
scroll to position [658, 0]
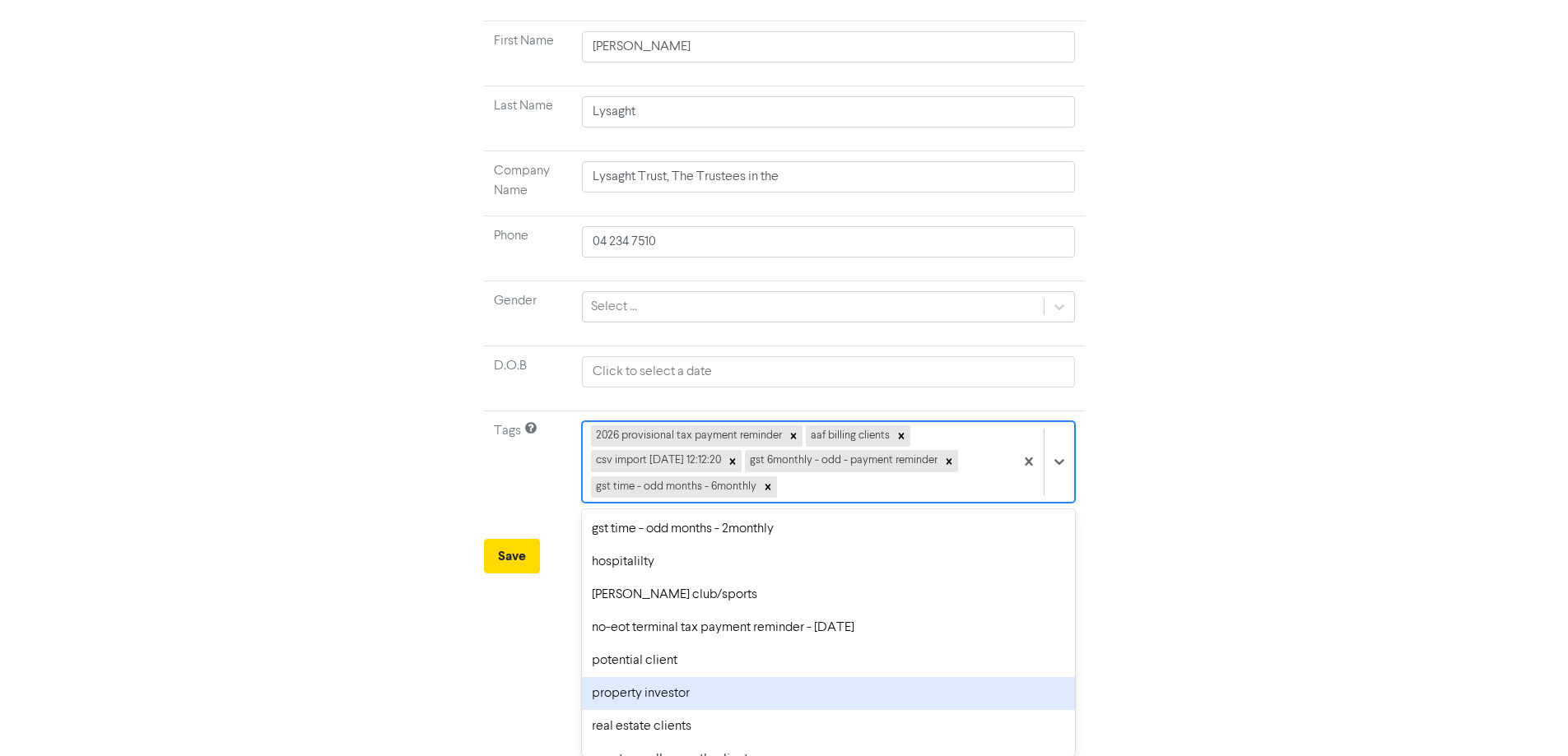
click at [690, 692] on div "property investor" at bounding box center [828, 693] width 492 height 32
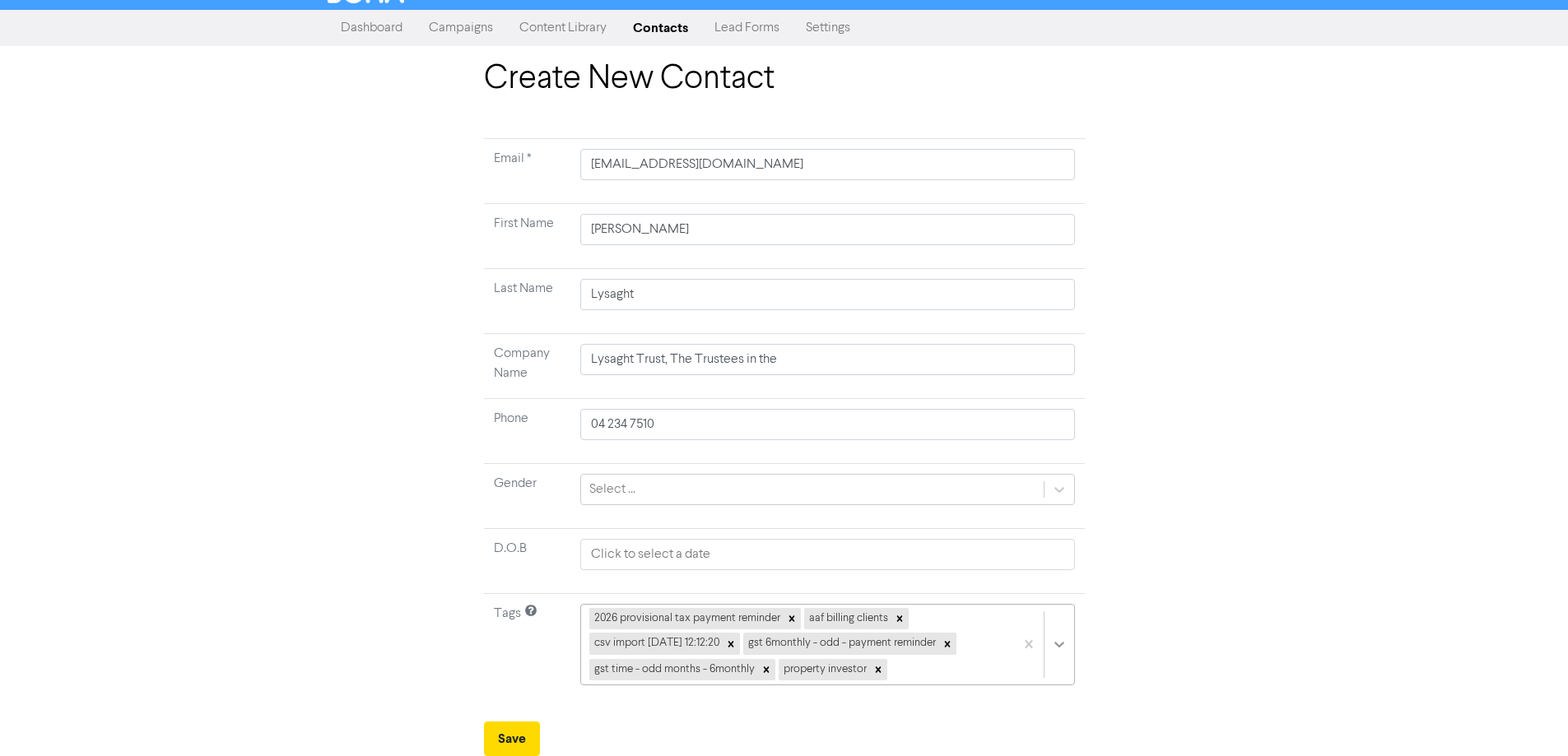
scroll to position [207, 0]
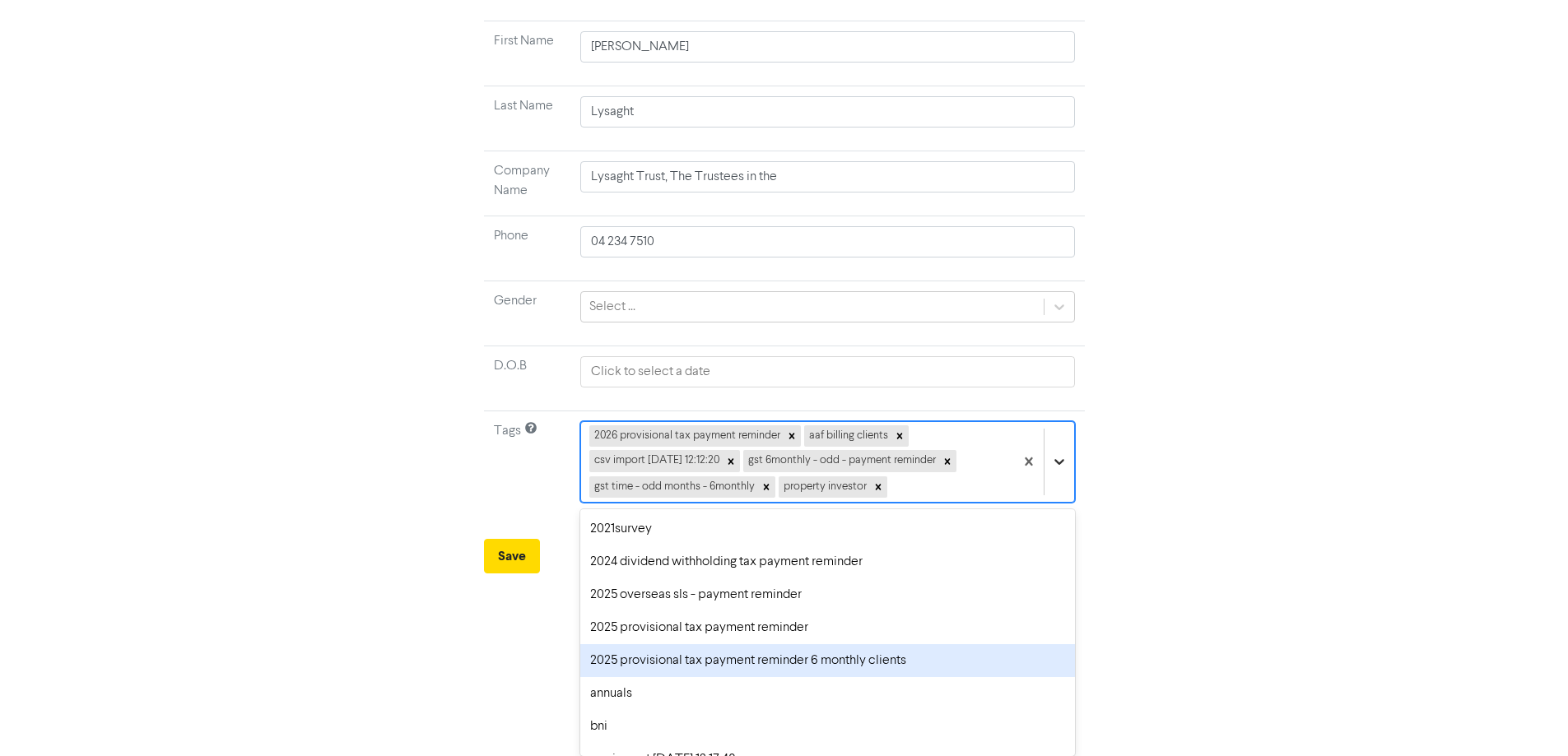
click at [1045, 502] on div "option 2025 provisional tax payment reminder 6 monthly clients focused, 5 of 43…" at bounding box center [827, 461] width 494 height 82
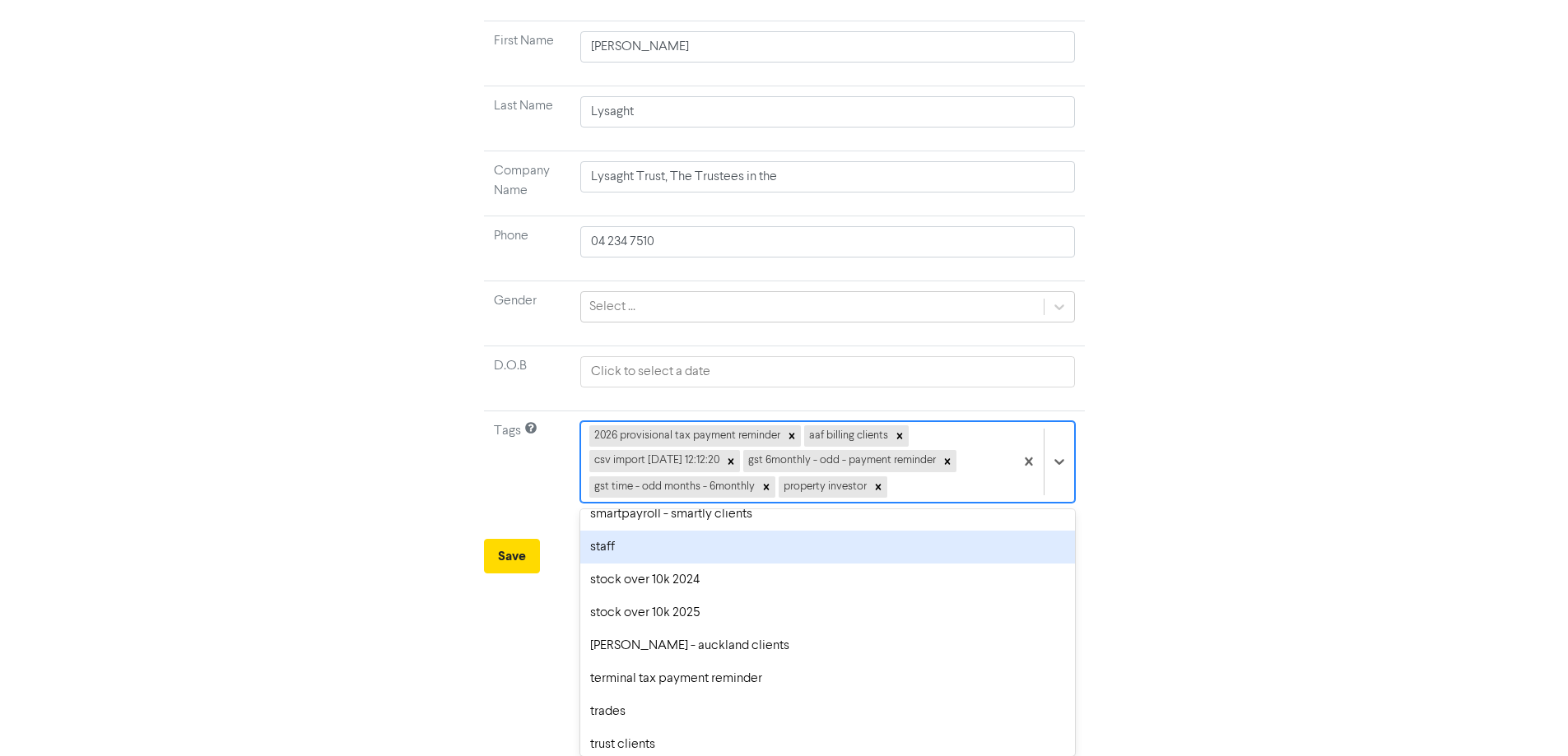
scroll to position [904, 0]
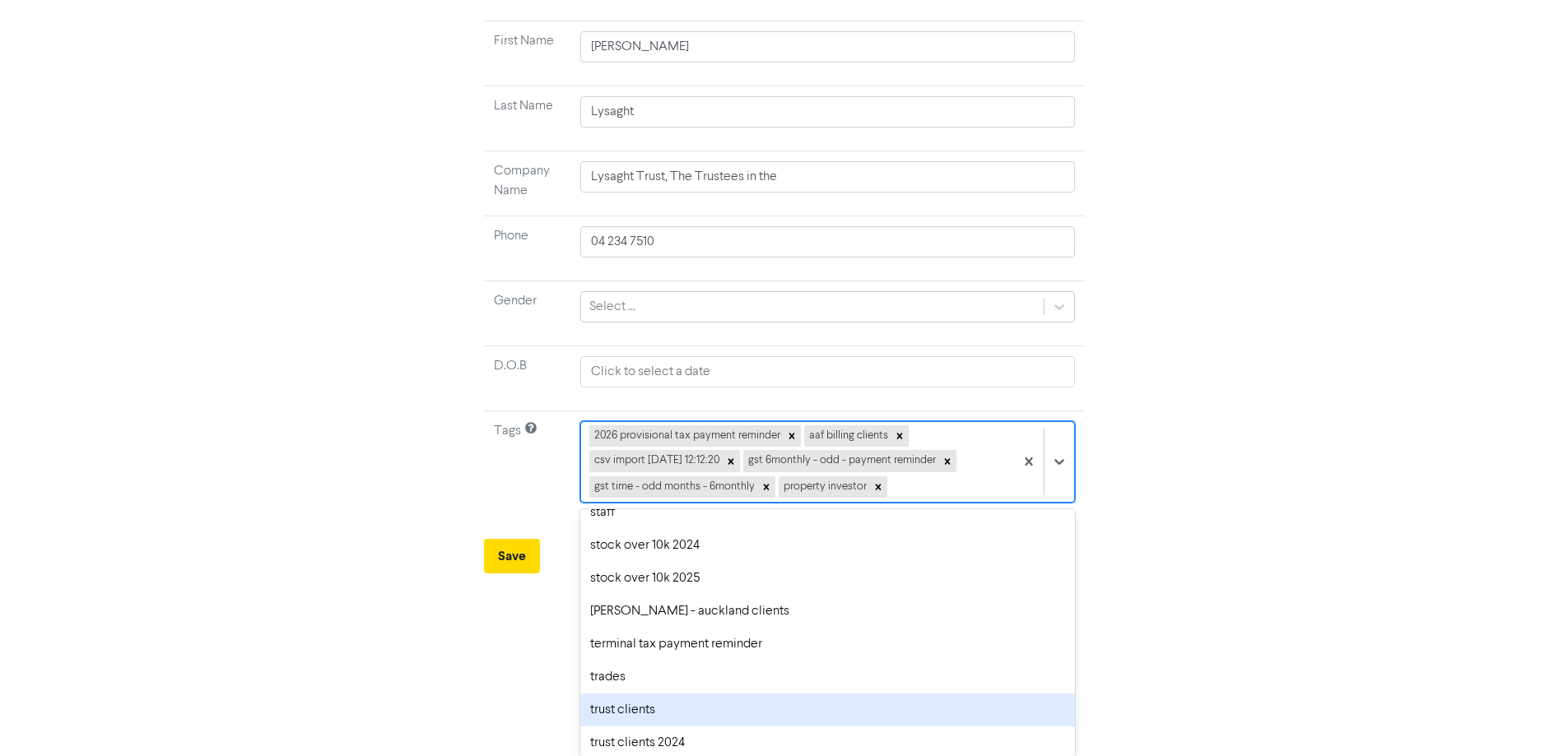
click at [606, 714] on div "trust clients" at bounding box center [827, 709] width 494 height 32
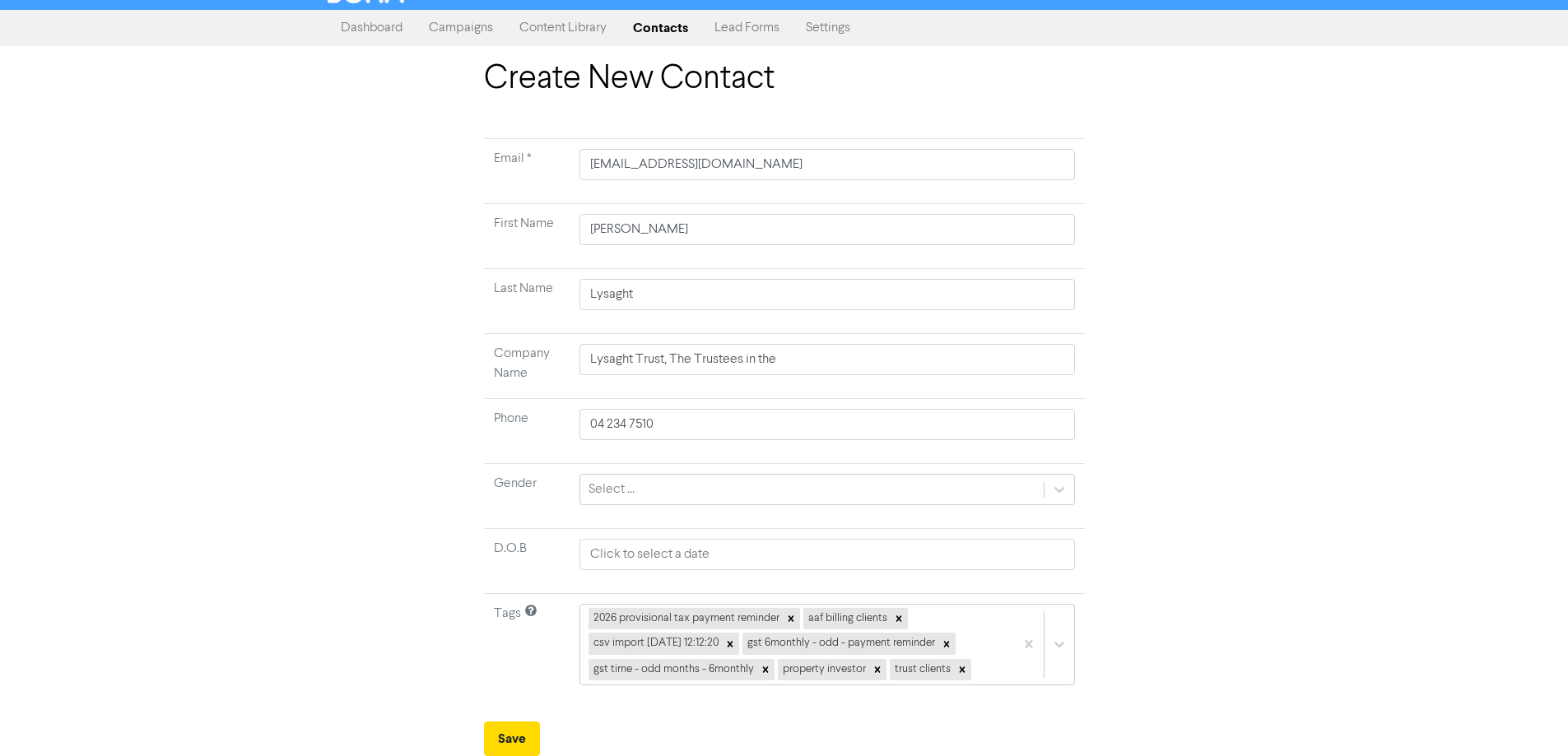
scroll to position [25, 0]
click at [519, 738] on button "Save" at bounding box center [512, 738] width 56 height 34
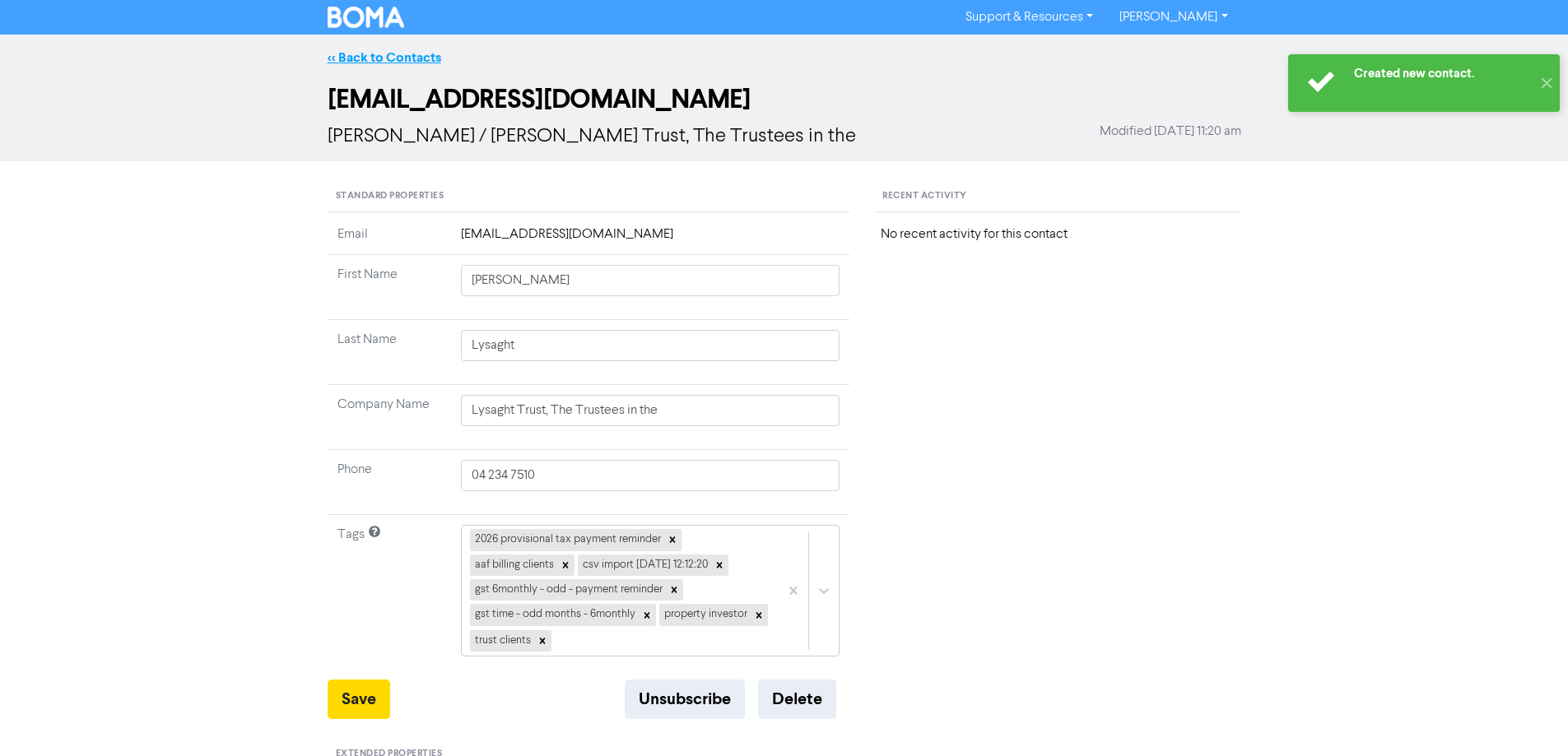
click at [403, 56] on link "<< Back to Contacts" at bounding box center [384, 57] width 113 height 17
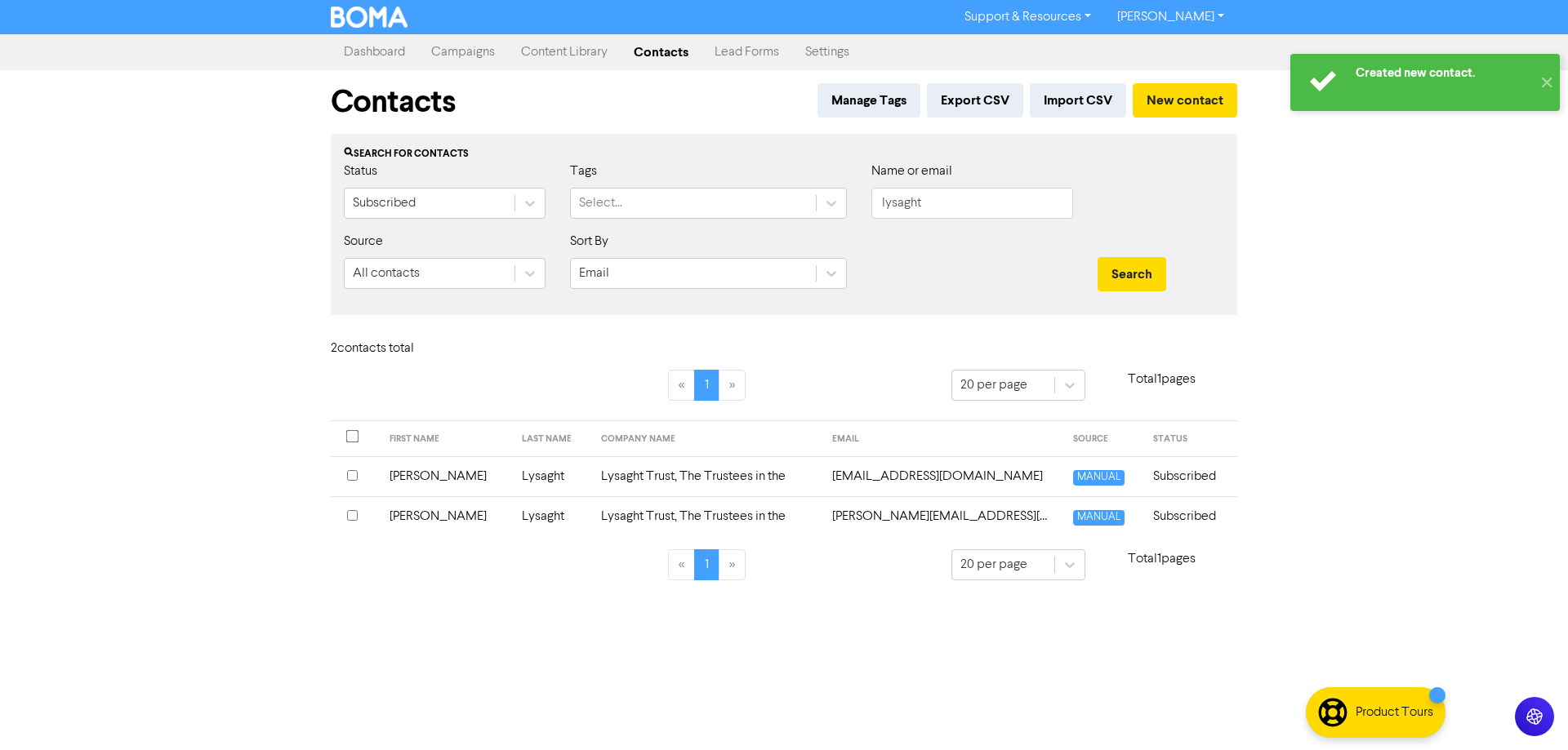
click at [863, 521] on td "[PERSON_NAME][EMAIL_ADDRESS][PERSON_NAME][DOMAIN_NAME]" at bounding box center [943, 516] width 241 height 40
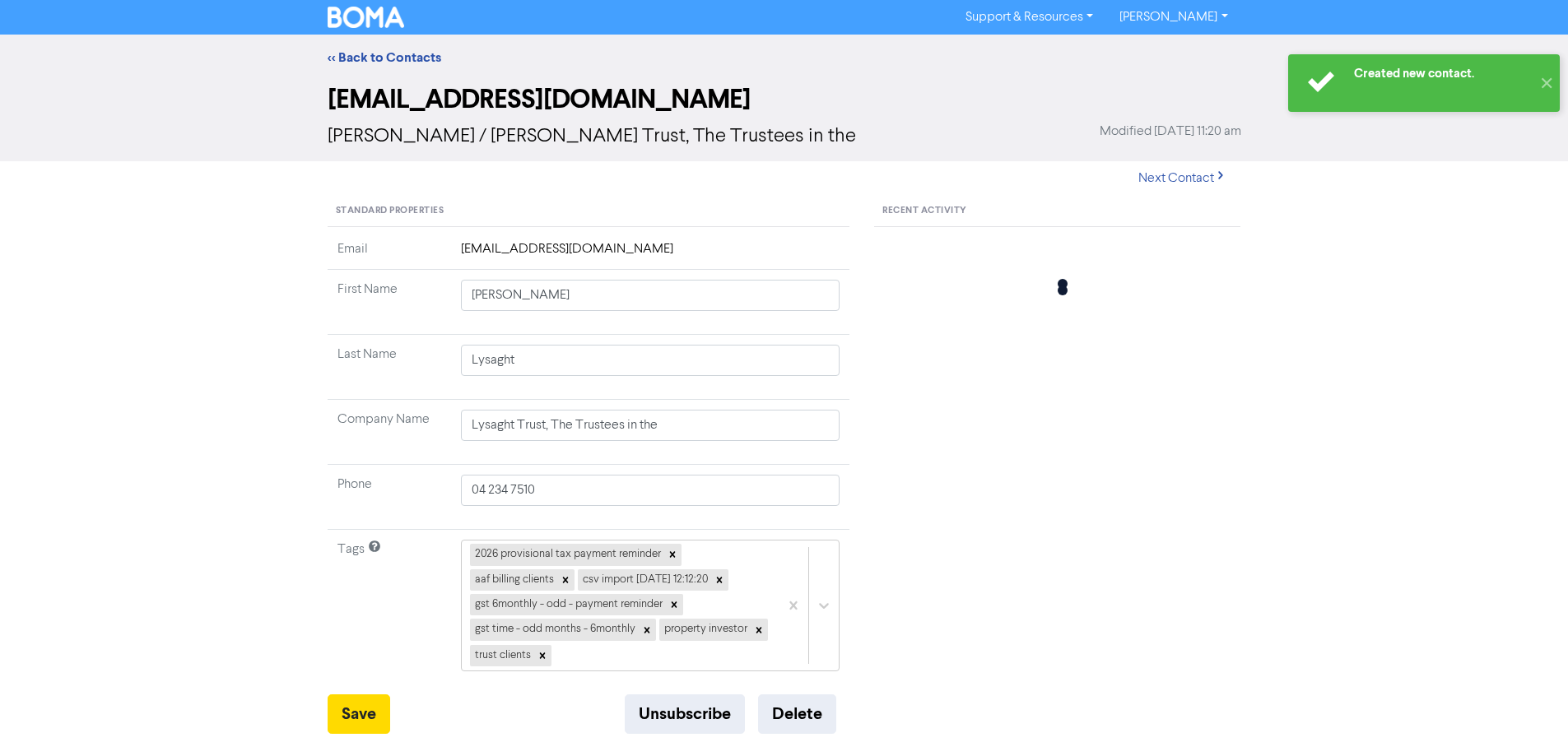
type input "[PERSON_NAME]"
type input "4 234-7510"
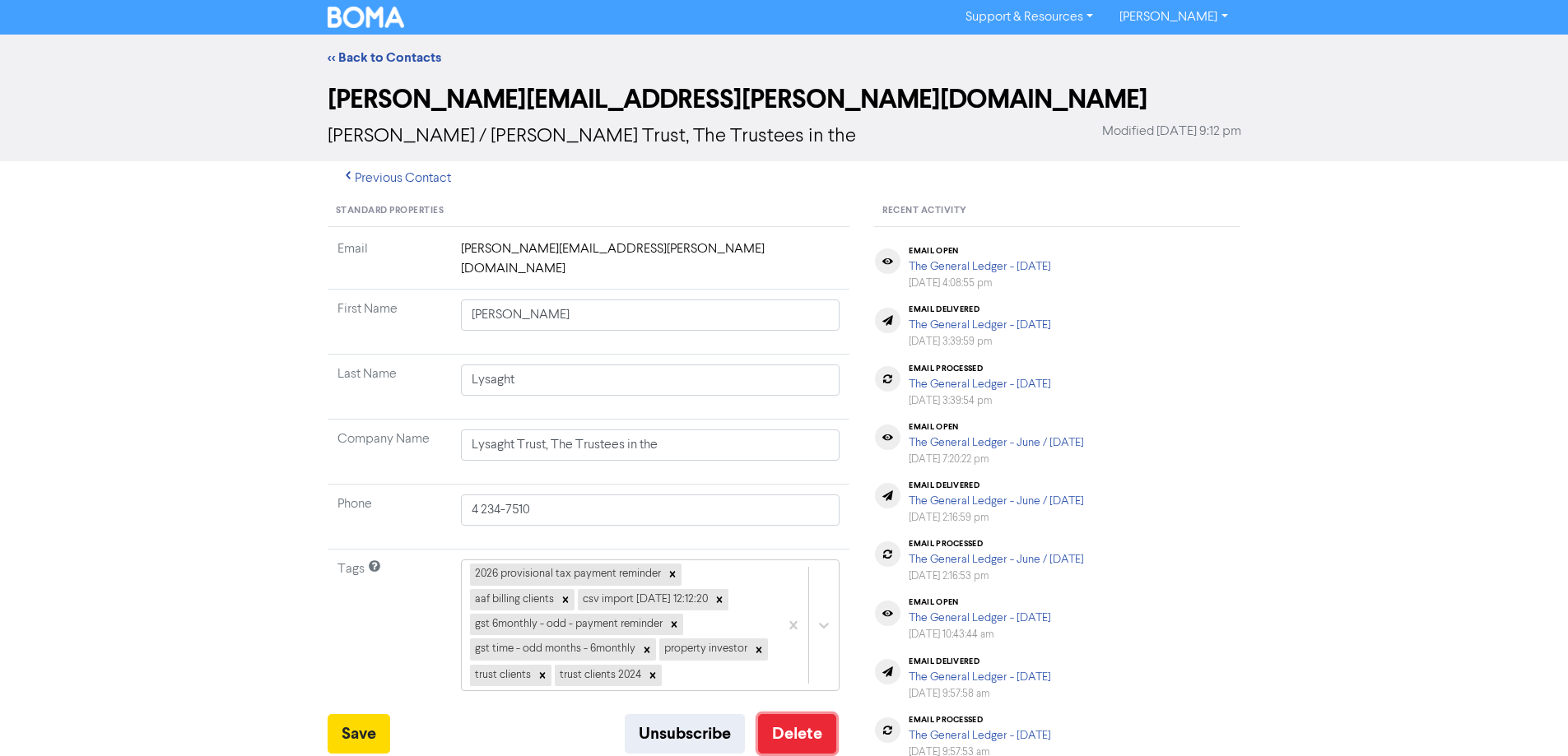
click at [795, 714] on button "Delete" at bounding box center [797, 733] width 78 height 39
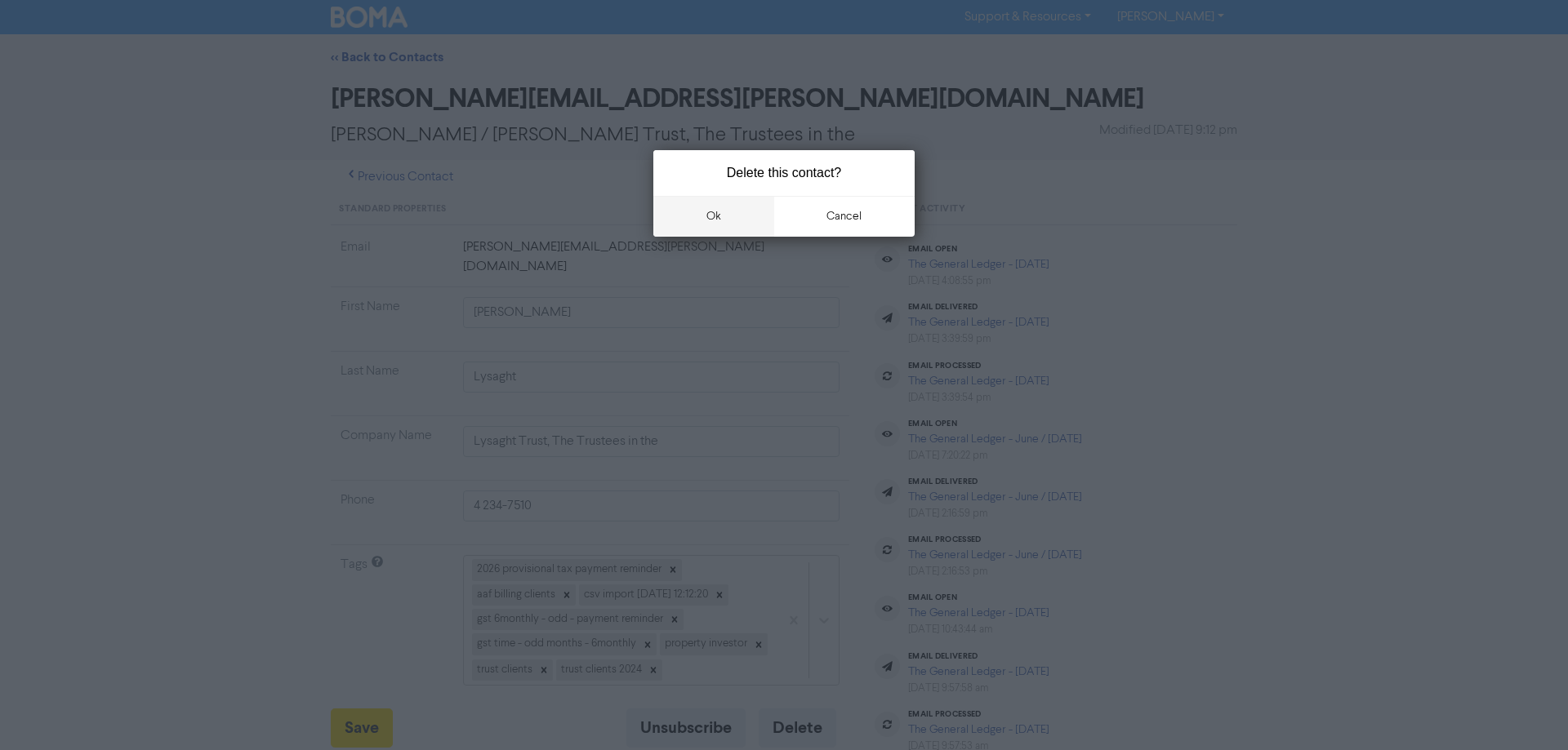
click at [712, 212] on button "ok" at bounding box center [713, 217] width 121 height 41
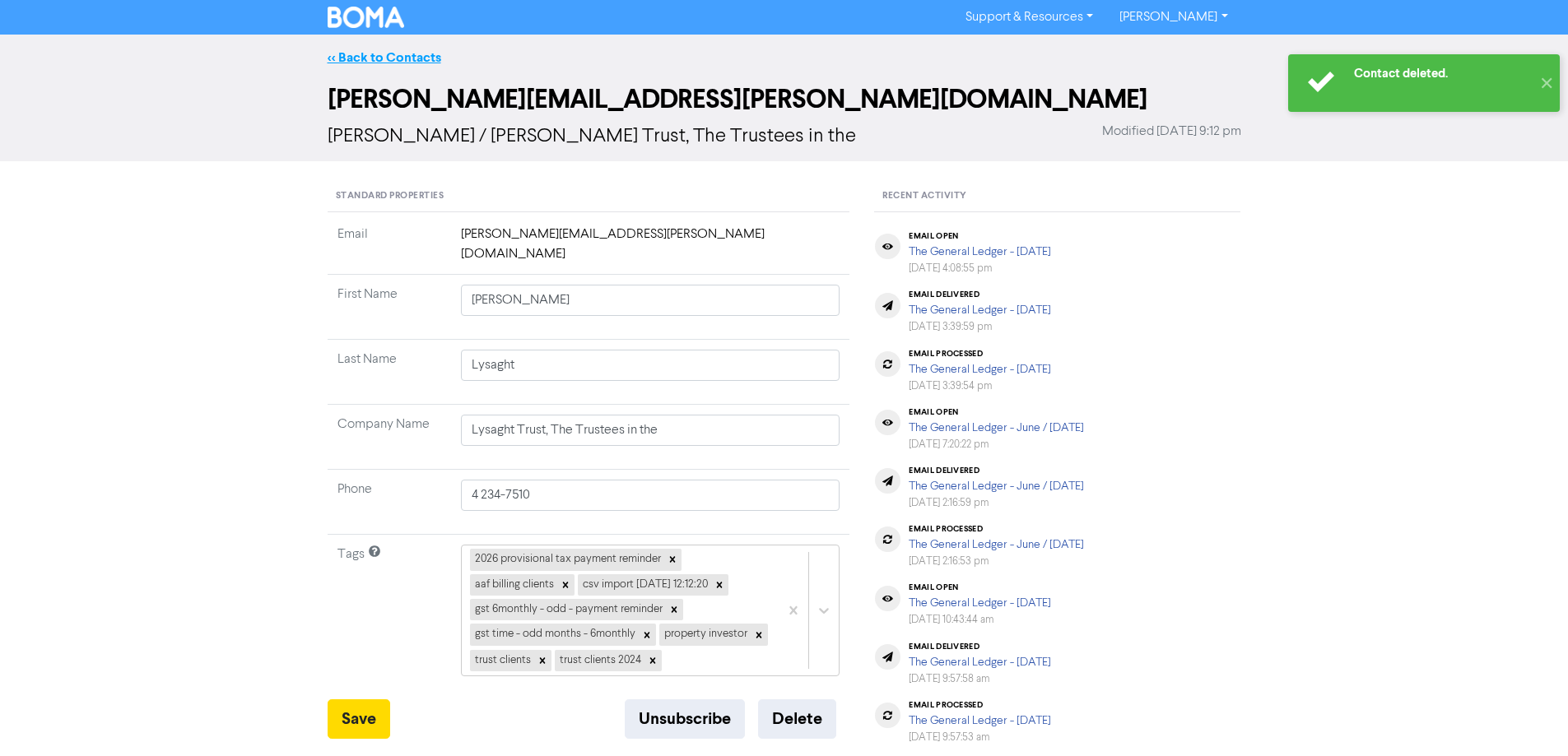
click at [366, 52] on link "<< Back to Contacts" at bounding box center [384, 57] width 113 height 17
